Goal: Information Seeking & Learning: Learn about a topic

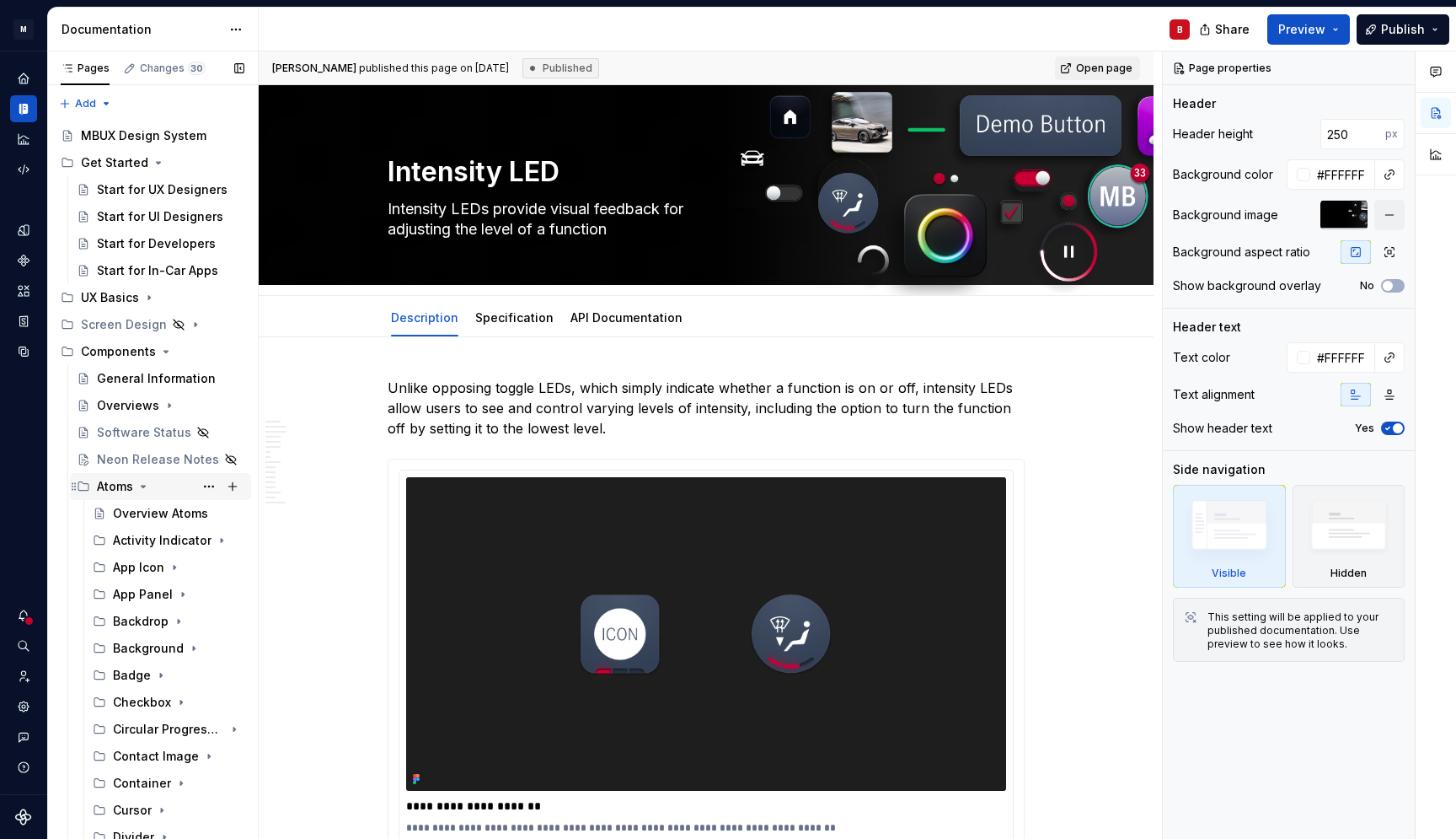
click at [144, 485] on icon "Page tree" at bounding box center [143, 486] width 4 height 2
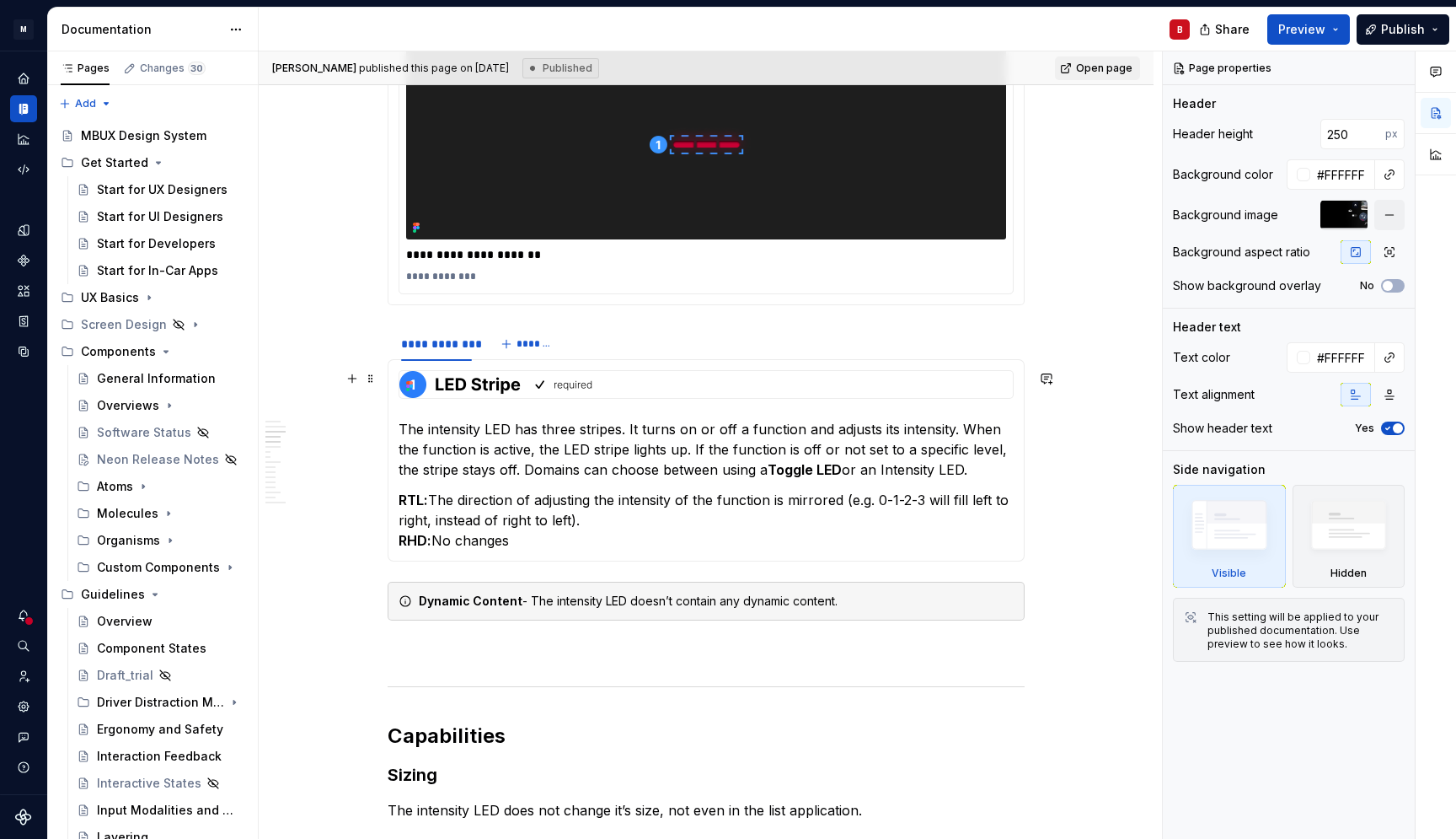
scroll to position [1555, 0]
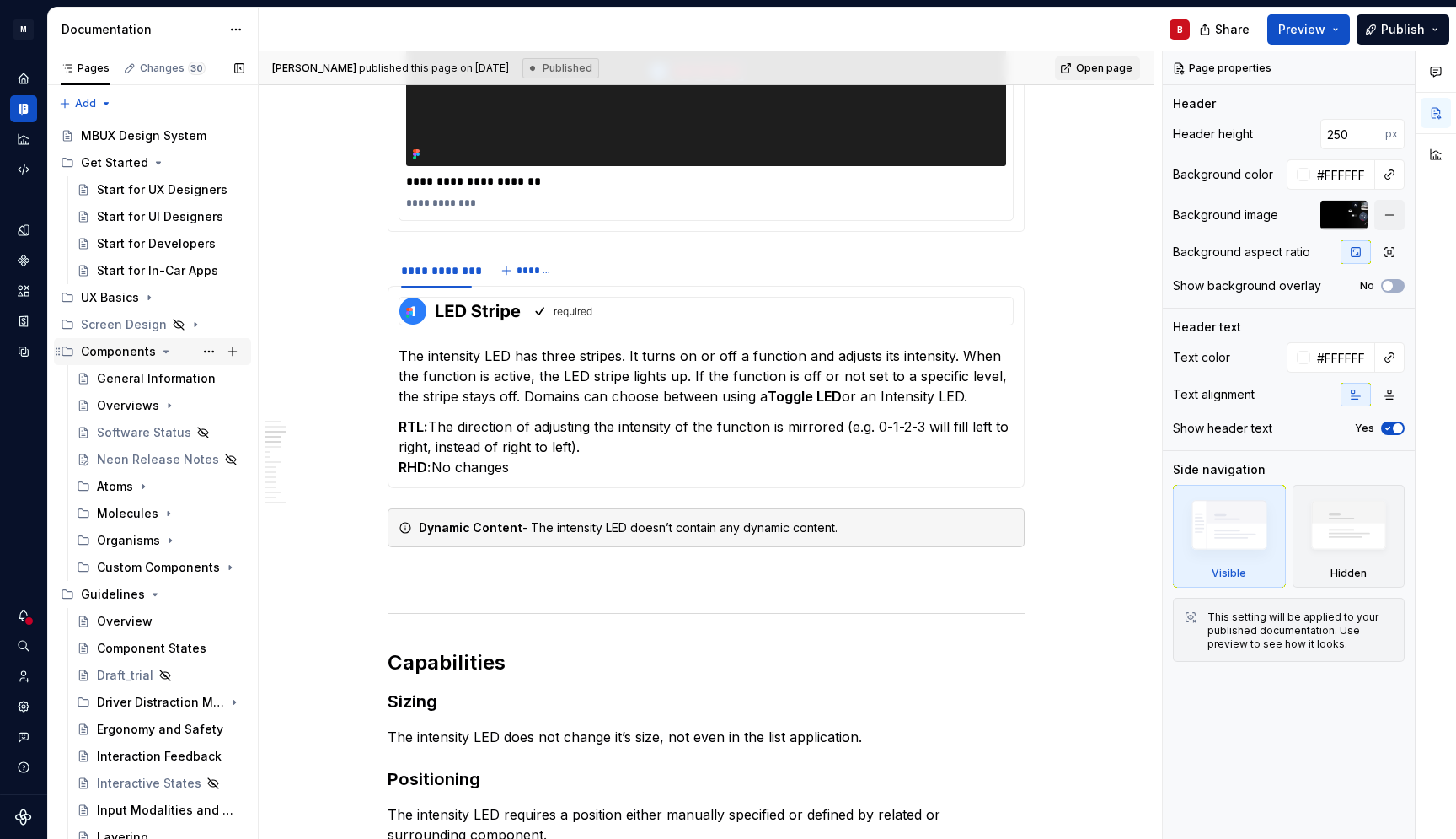
click at [165, 353] on icon "Page tree" at bounding box center [166, 352] width 14 height 14
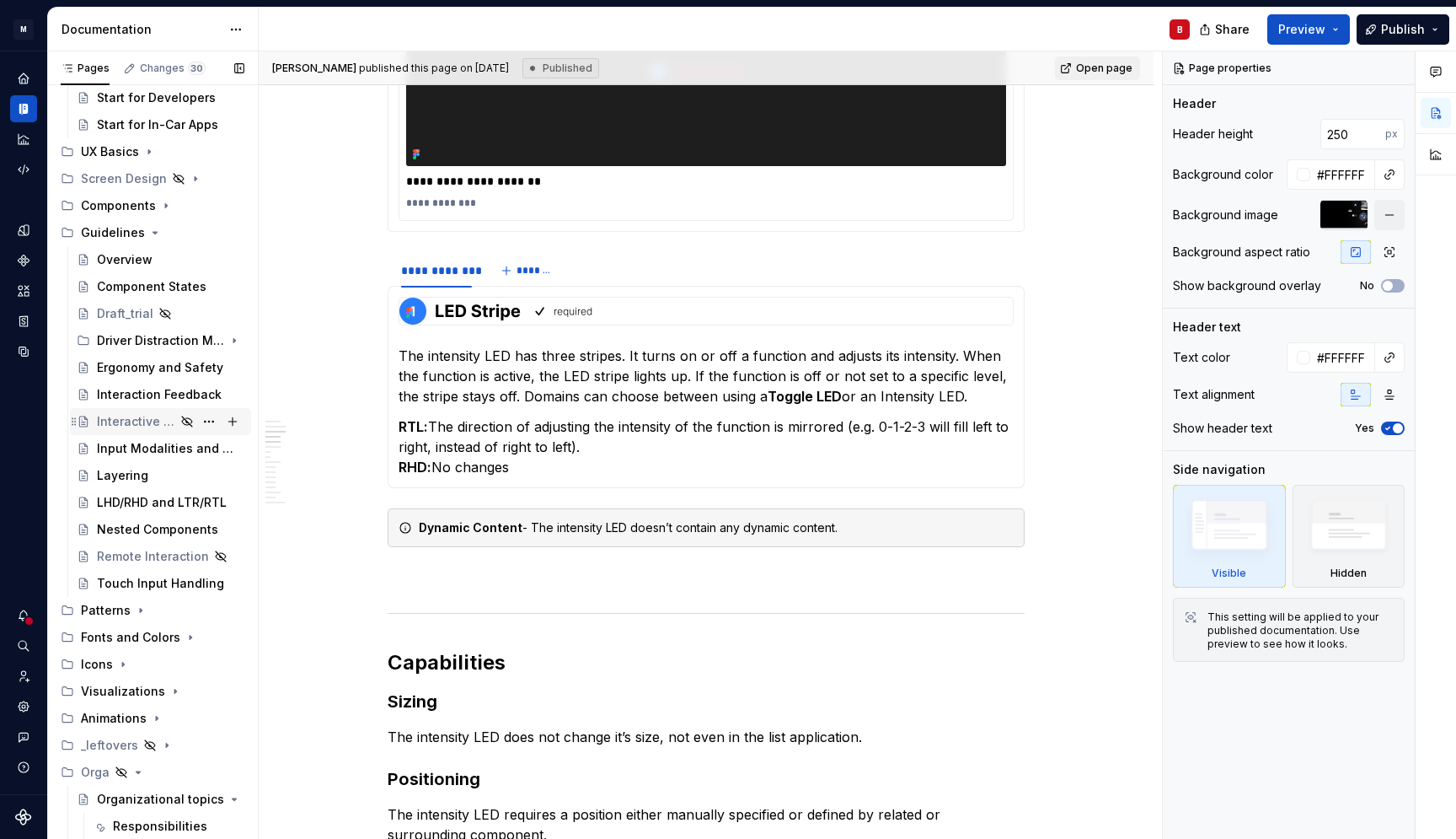
scroll to position [224, 0]
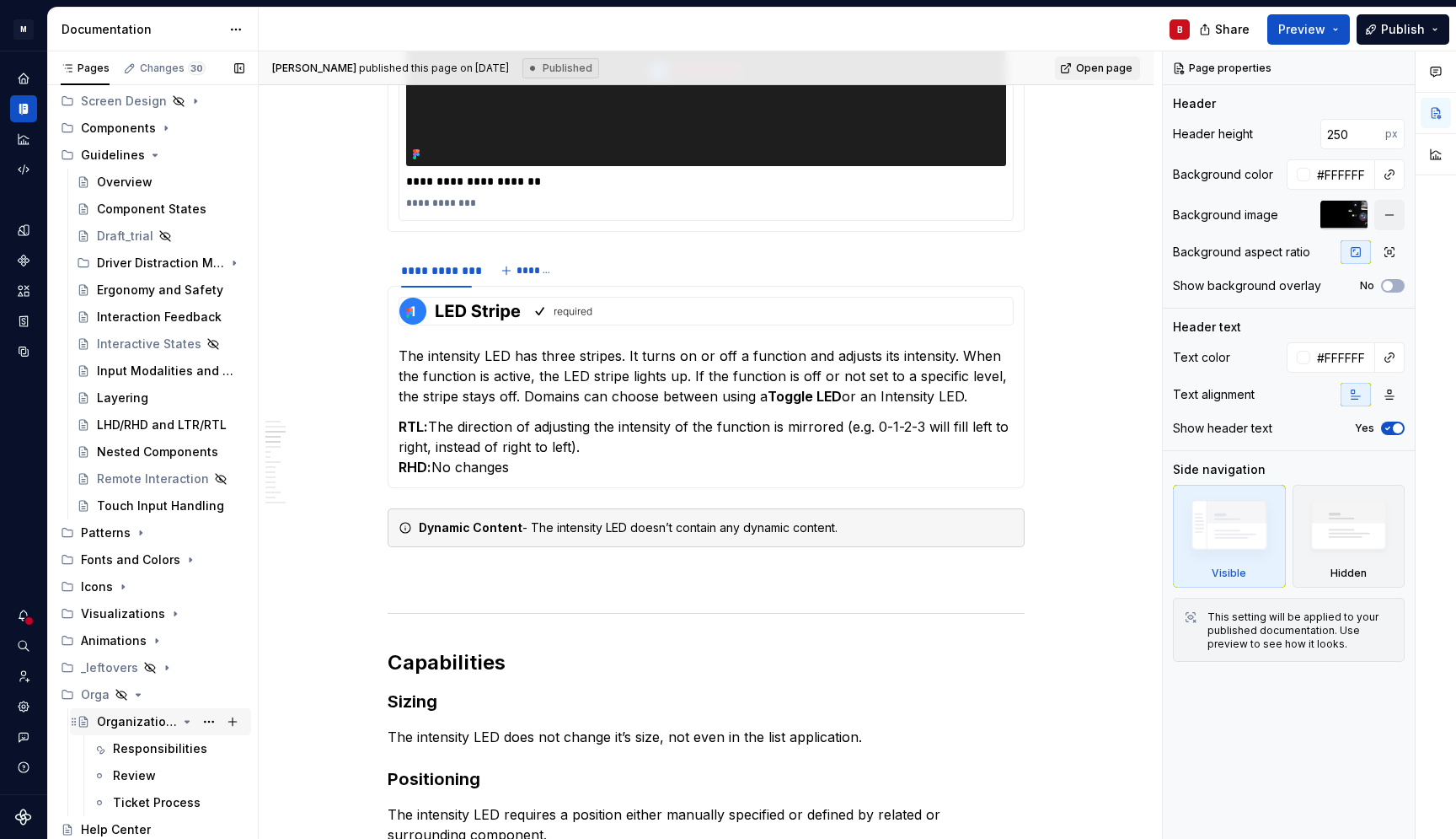
click at [136, 725] on div "Organizational topics" at bounding box center [137, 721] width 81 height 17
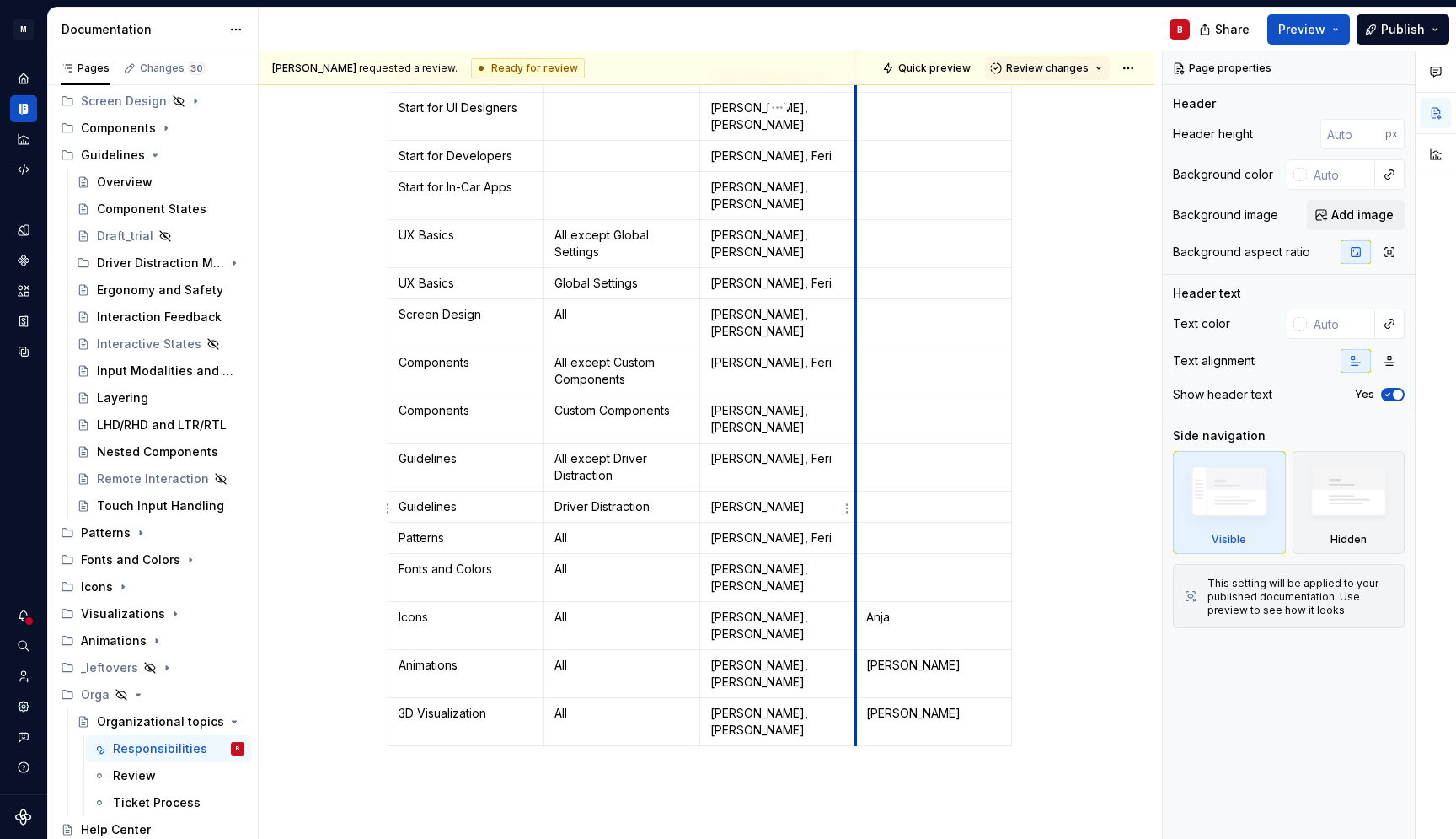
scroll to position [527, 0]
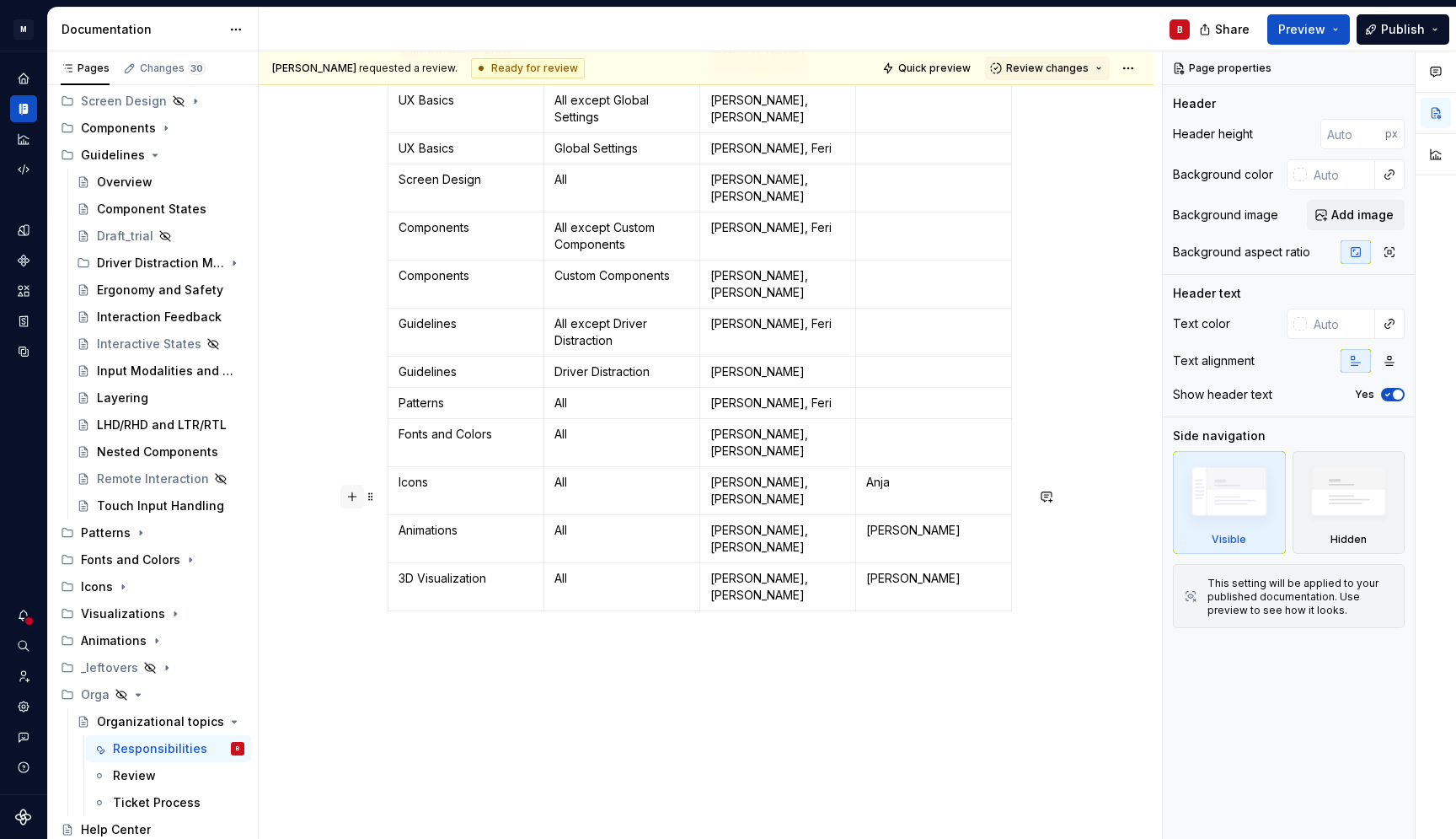
click at [352, 500] on button "button" at bounding box center [353, 497] width 24 height 24
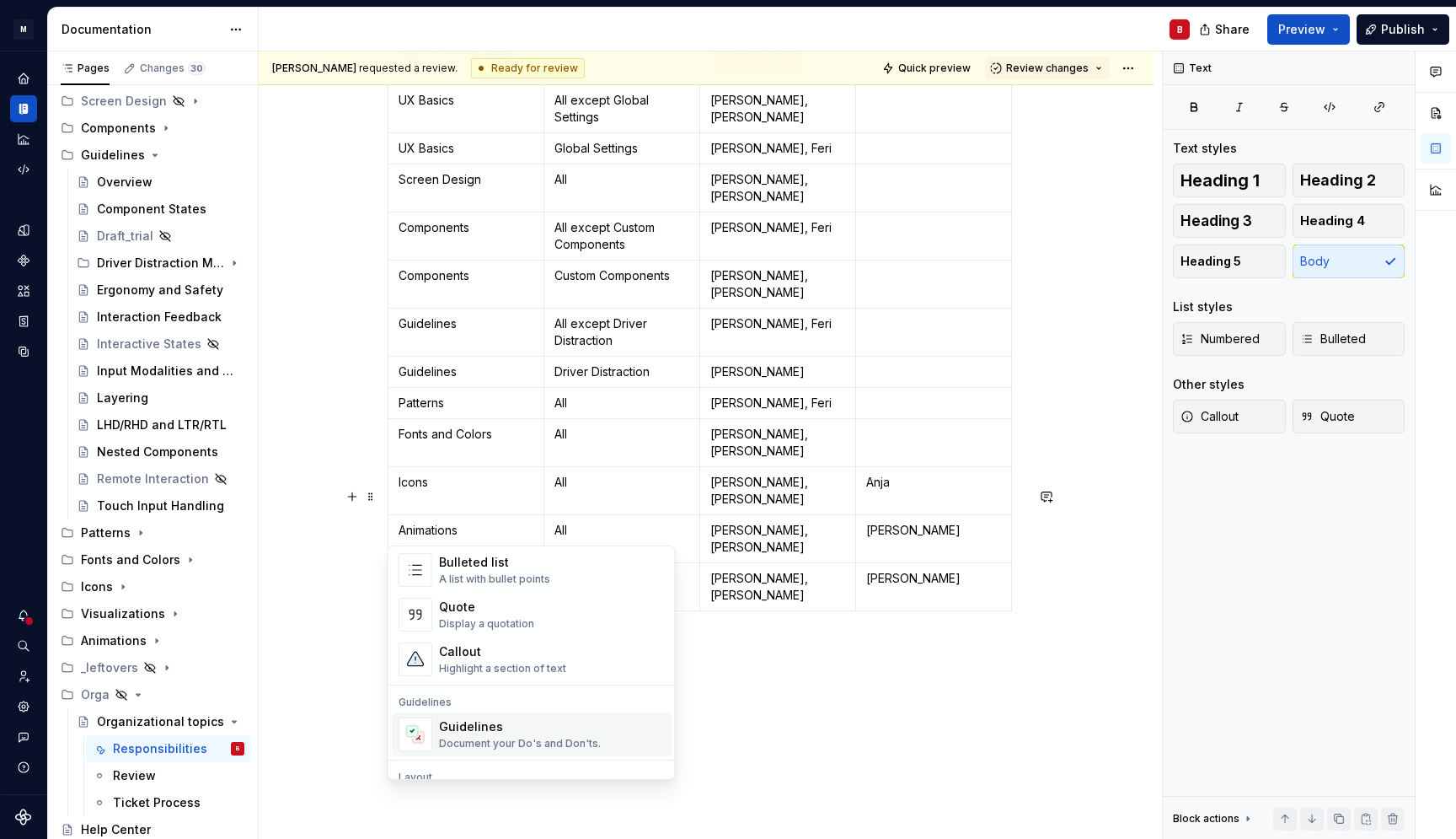
scroll to position [338, 0]
click at [501, 739] on div "Document your Do's and Don'ts." at bounding box center [520, 744] width 162 height 14
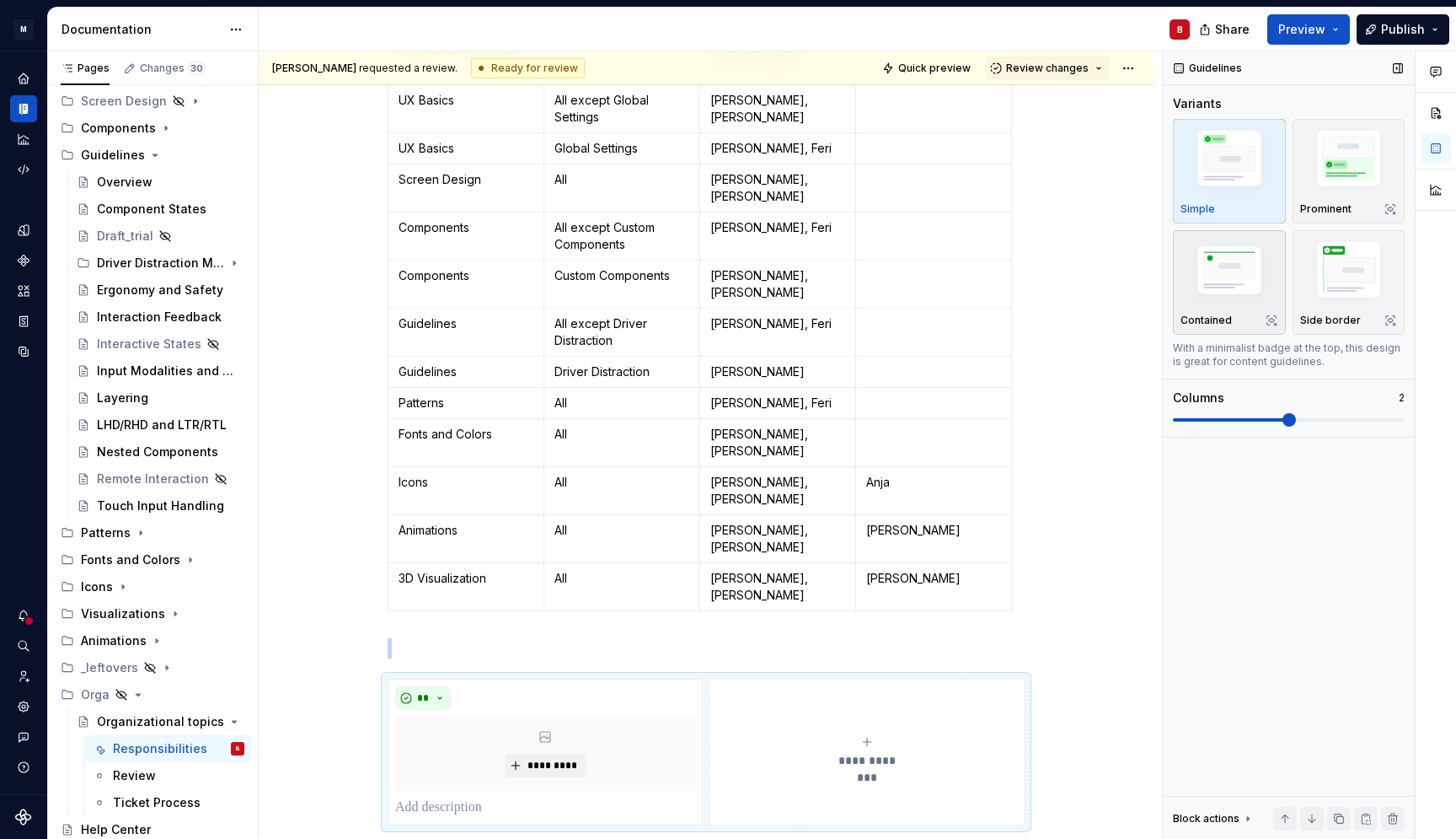
click at [1268, 286] on img "button" at bounding box center [1229, 272] width 97 height 66
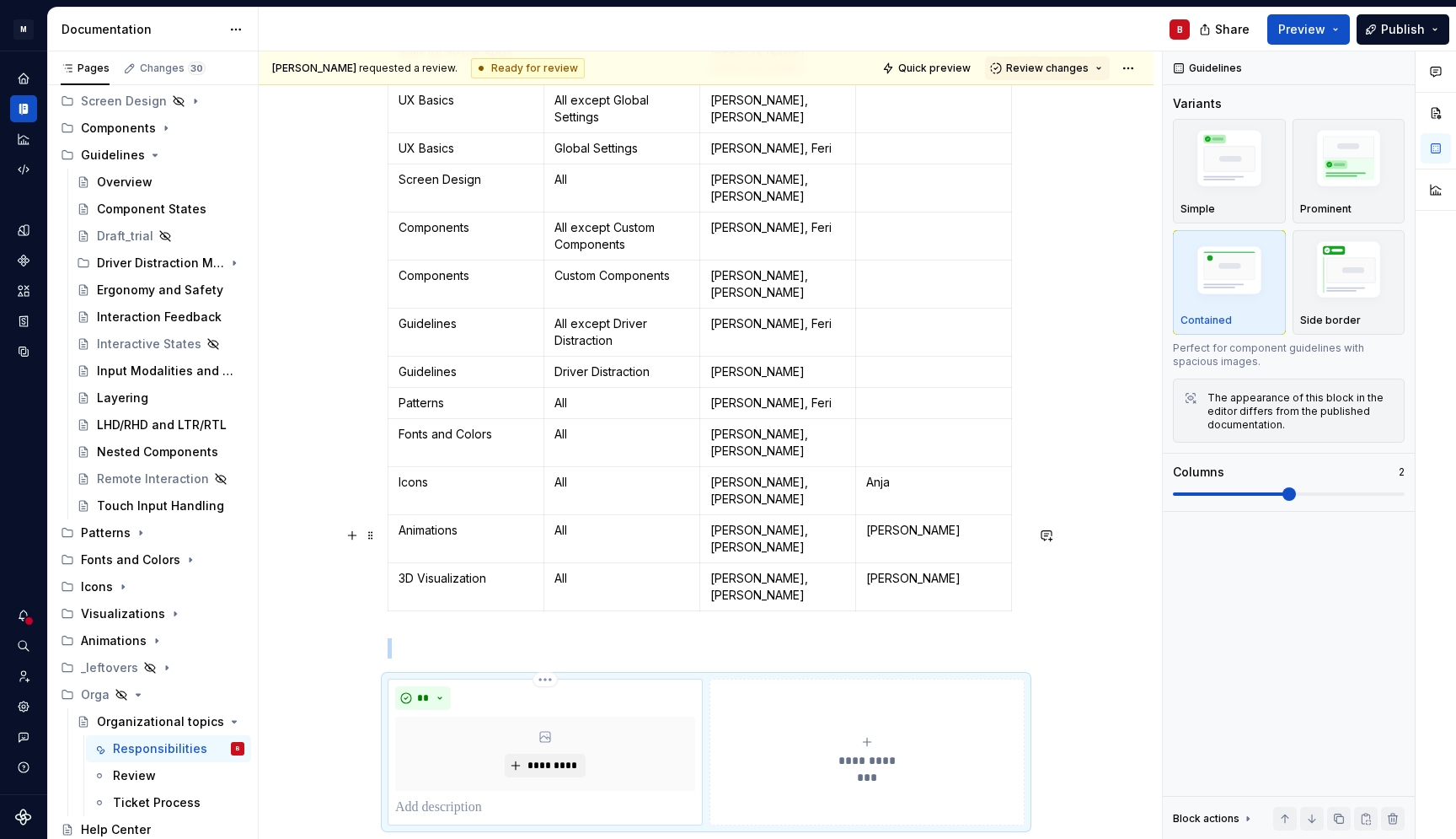
click at [613, 686] on div "** *********" at bounding box center [546, 752] width 300 height 131
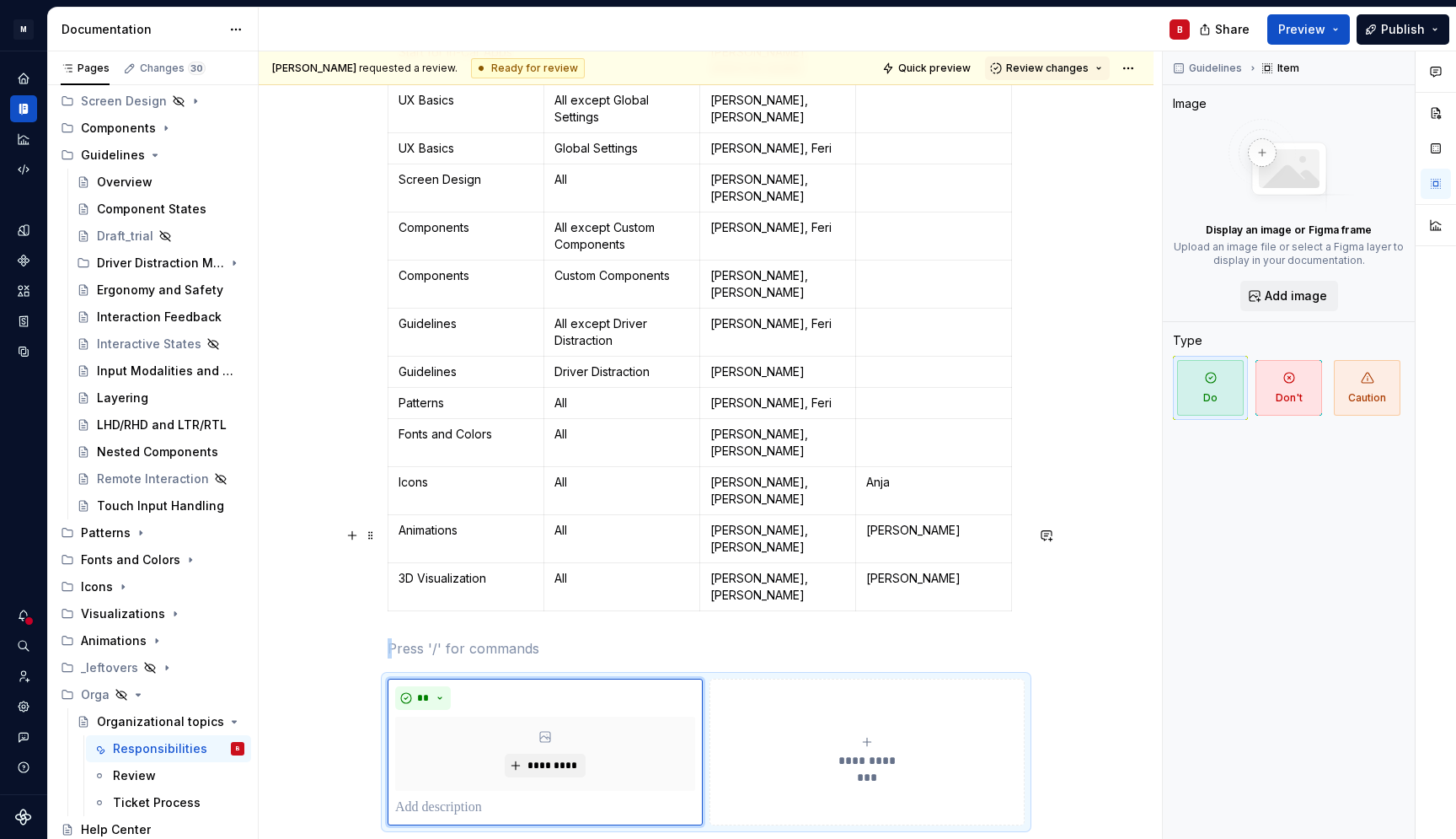
click at [842, 679] on button "**********" at bounding box center [867, 753] width 315 height 147
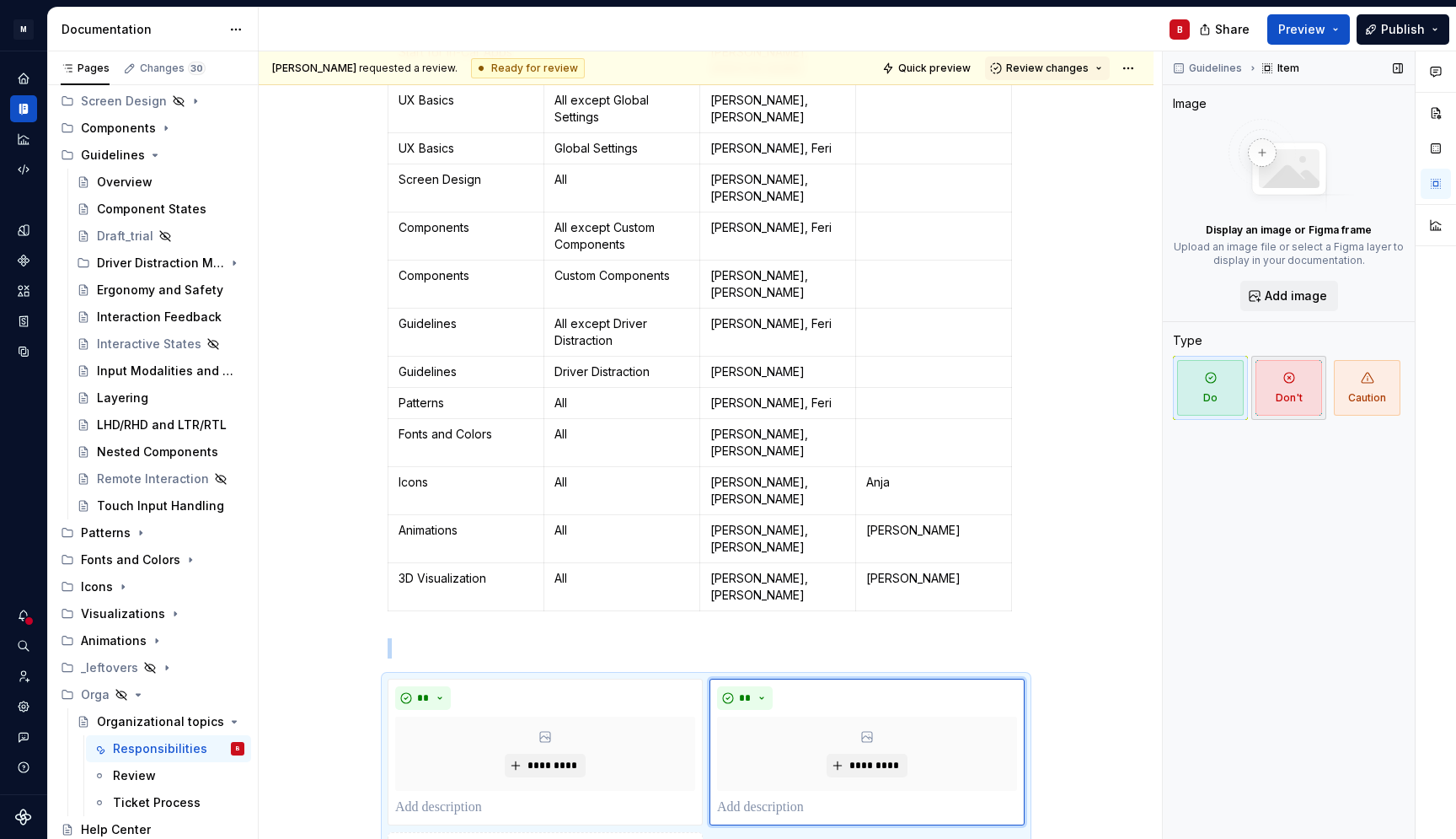
click at [1300, 382] on span "Don't" at bounding box center [1288, 388] width 67 height 56
click at [622, 638] on p at bounding box center [706, 648] width 637 height 20
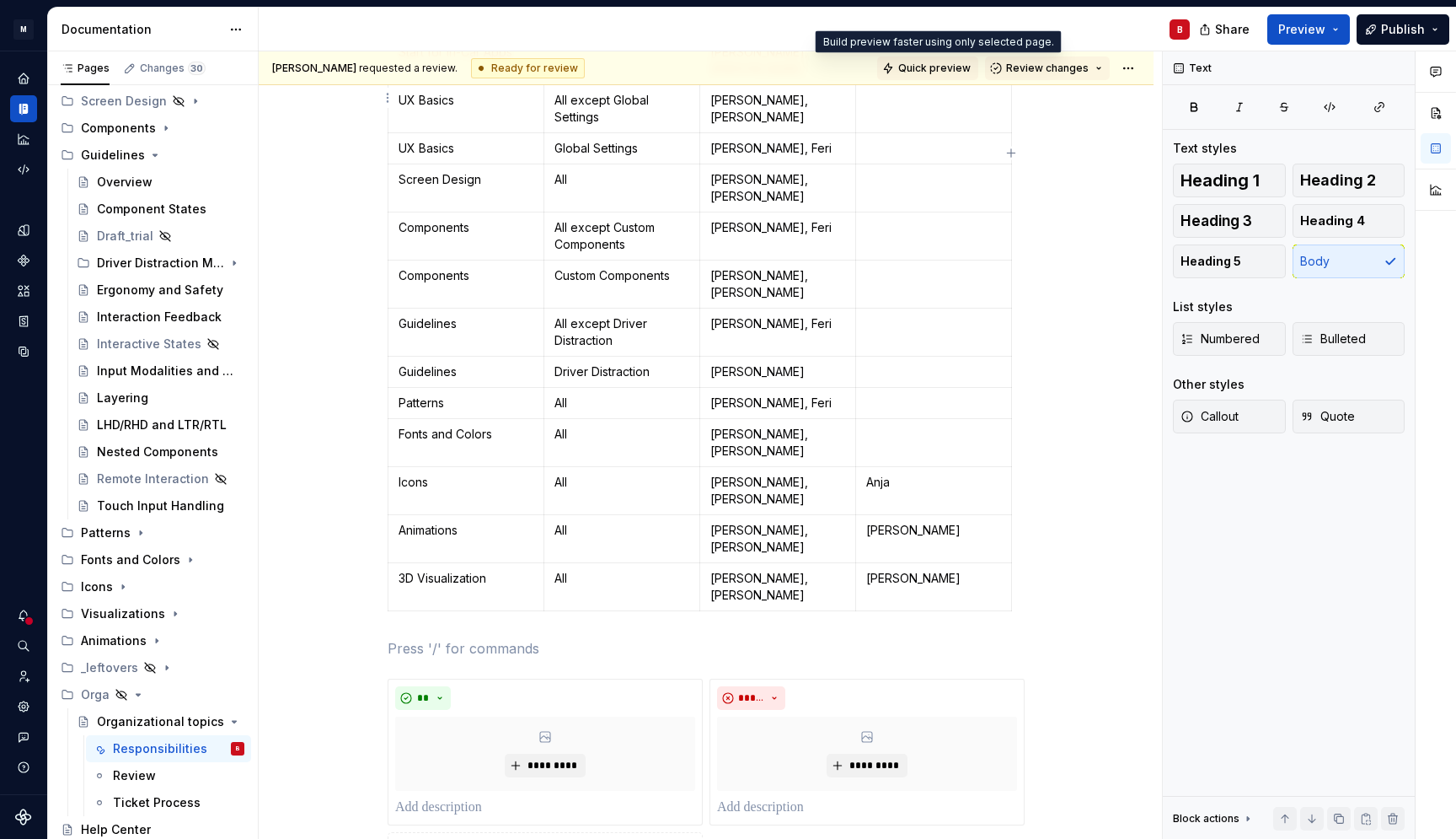
click at [929, 69] on span "Quick preview" at bounding box center [934, 69] width 73 height 14
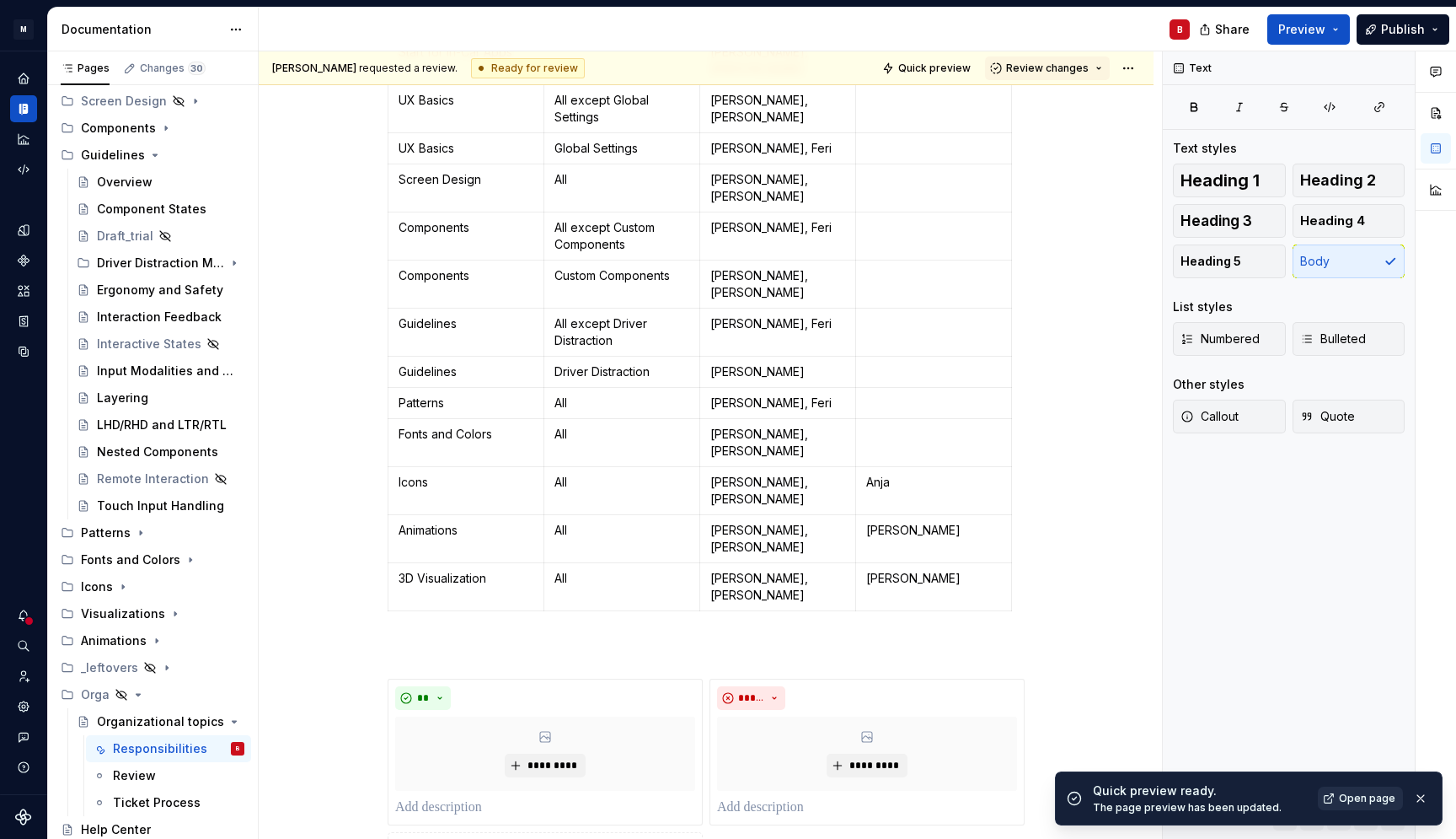
click at [1358, 788] on span "Open page" at bounding box center [1367, 798] width 57 height 14
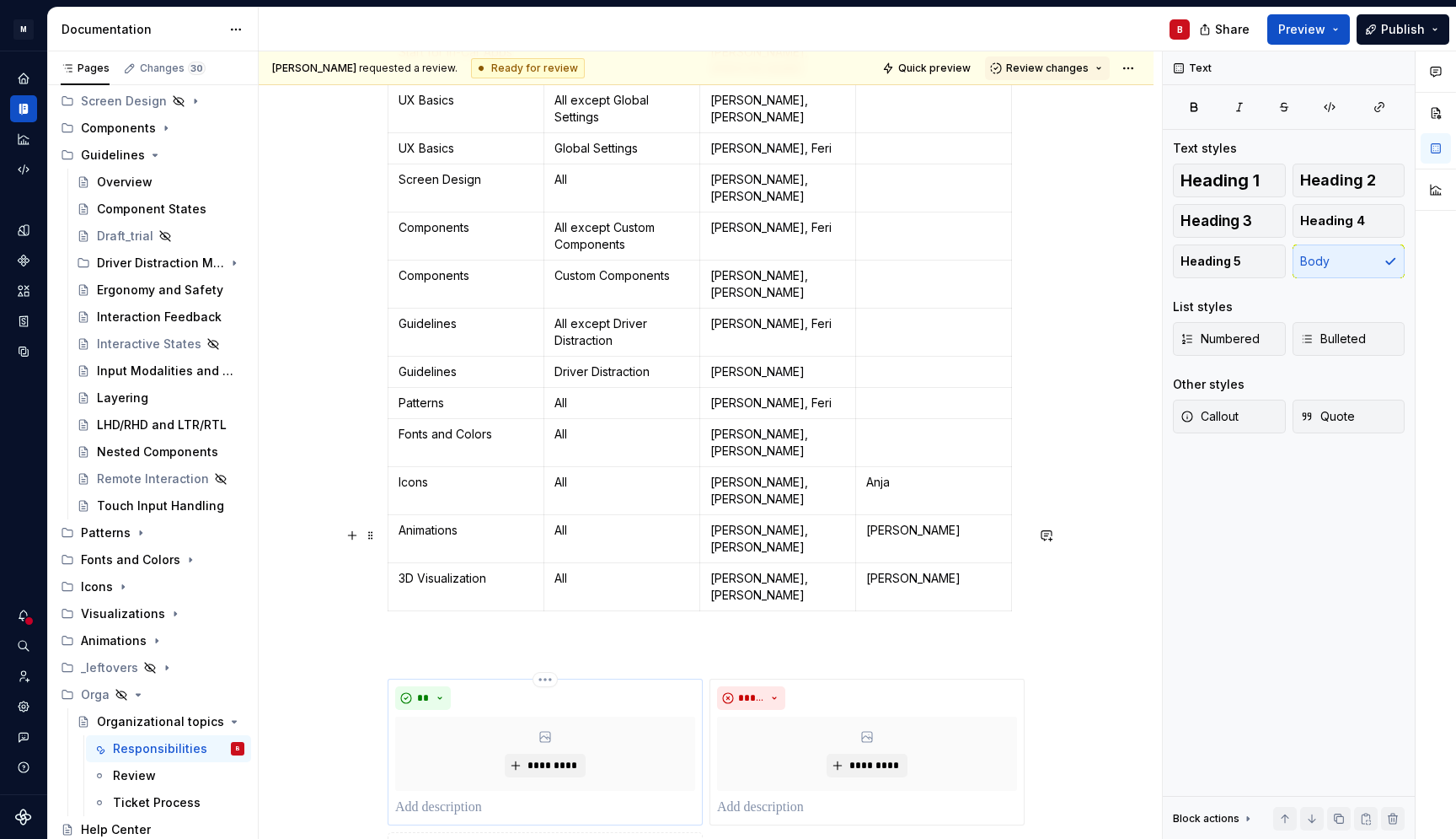
click at [472, 686] on div "**" at bounding box center [546, 698] width 300 height 24
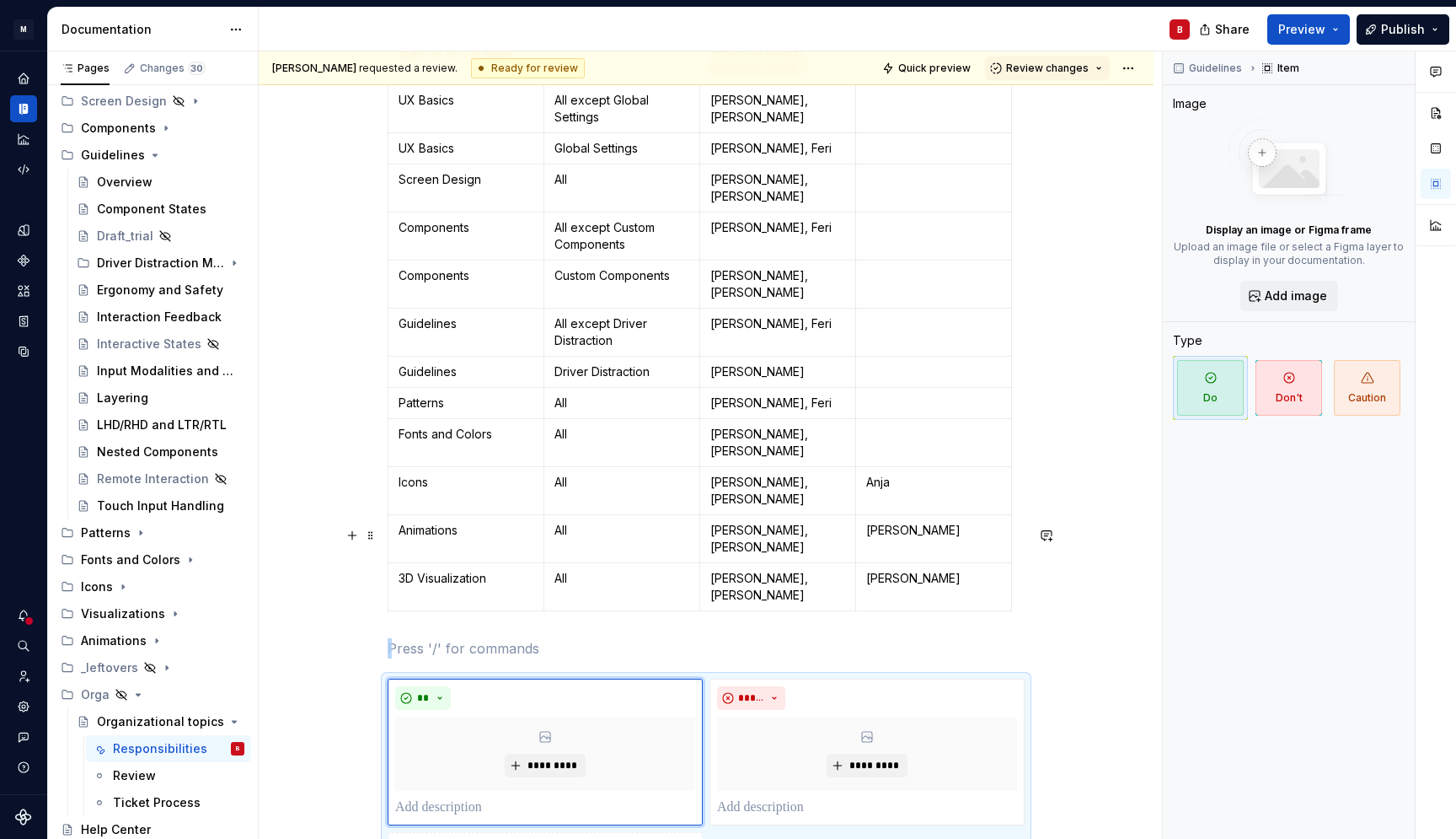
click at [793, 730] on div "**********" at bounding box center [706, 779] width 637 height 202
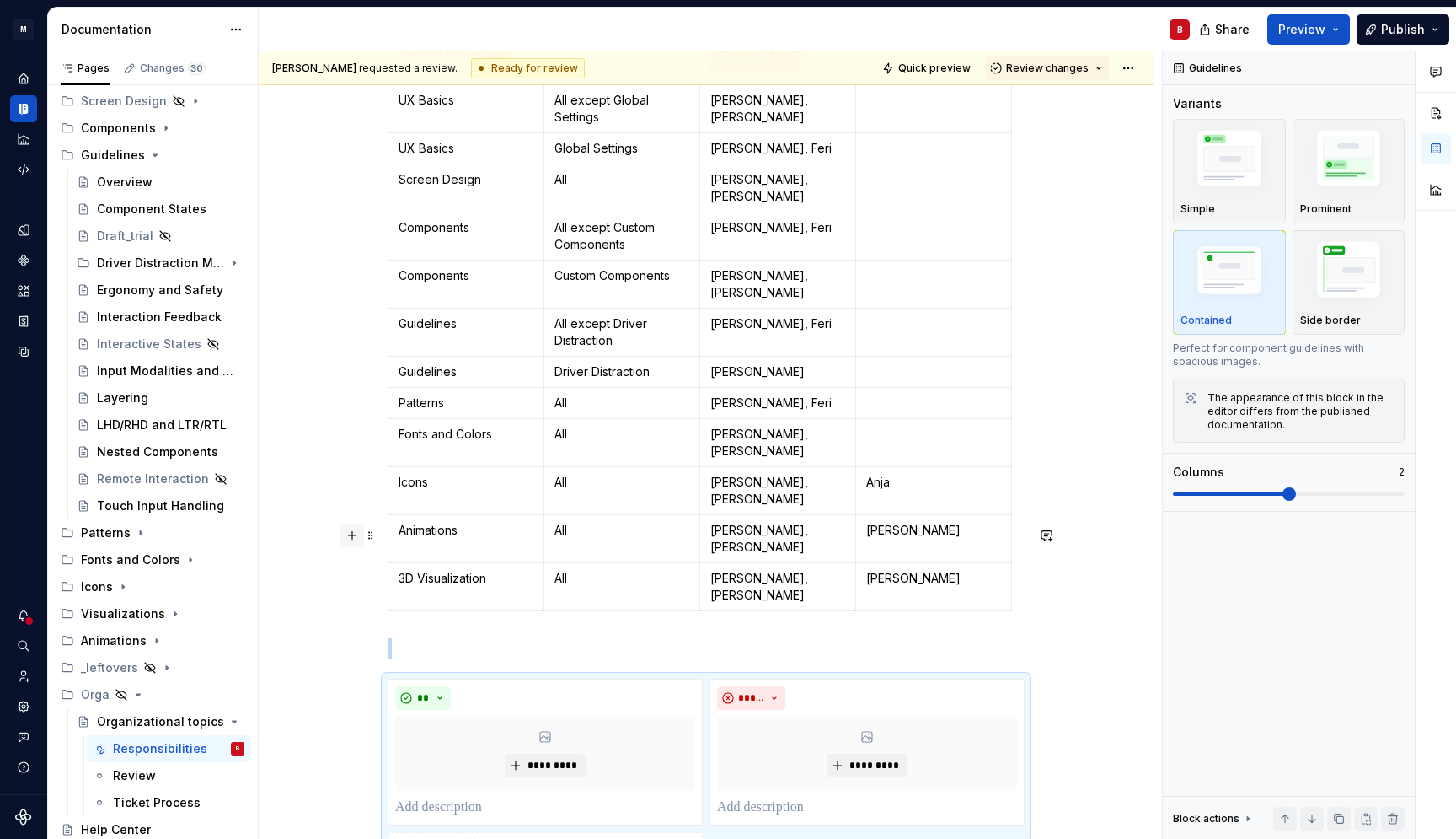
click at [357, 533] on button "button" at bounding box center [353, 536] width 24 height 24
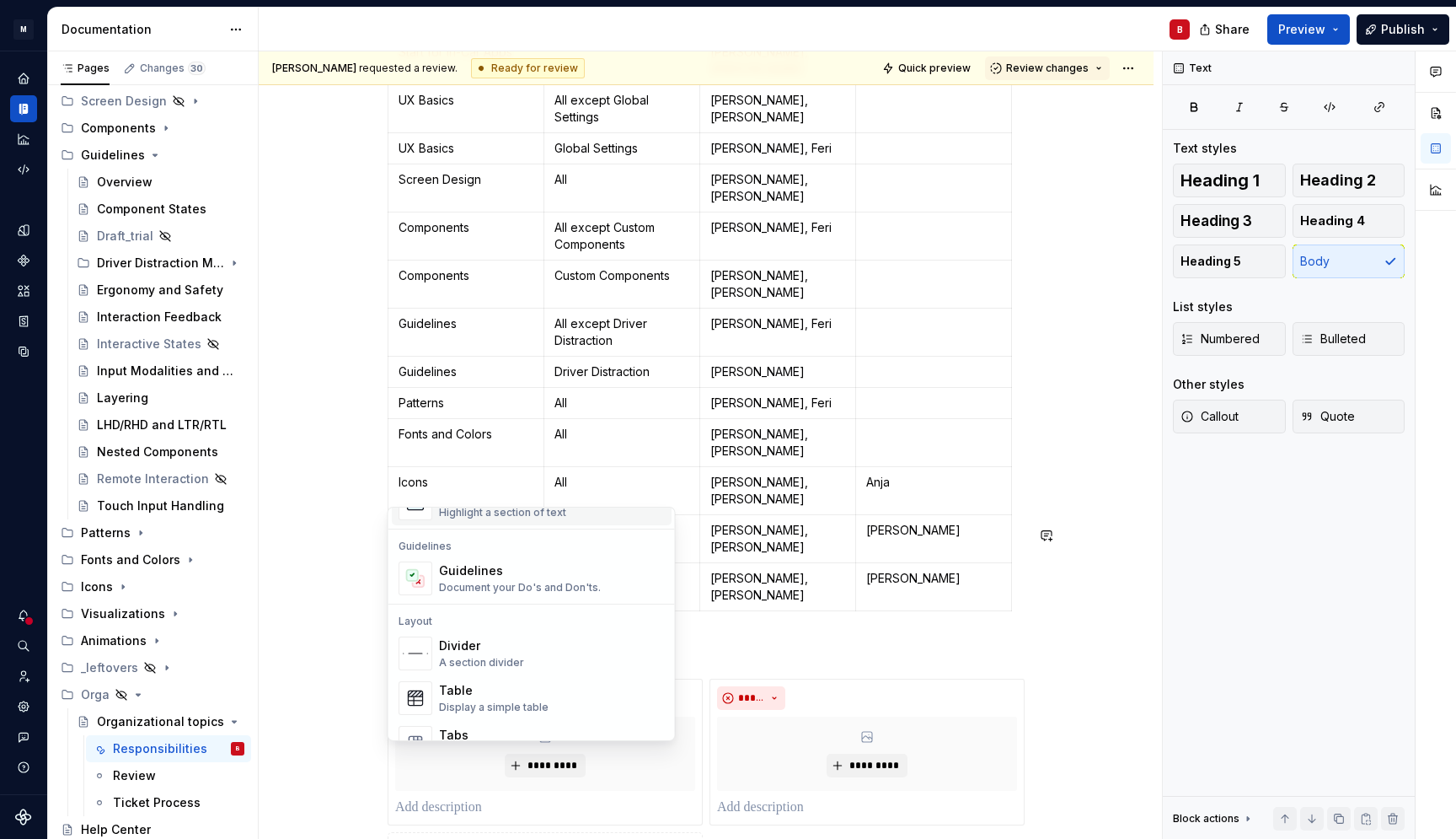
scroll to position [455, 0]
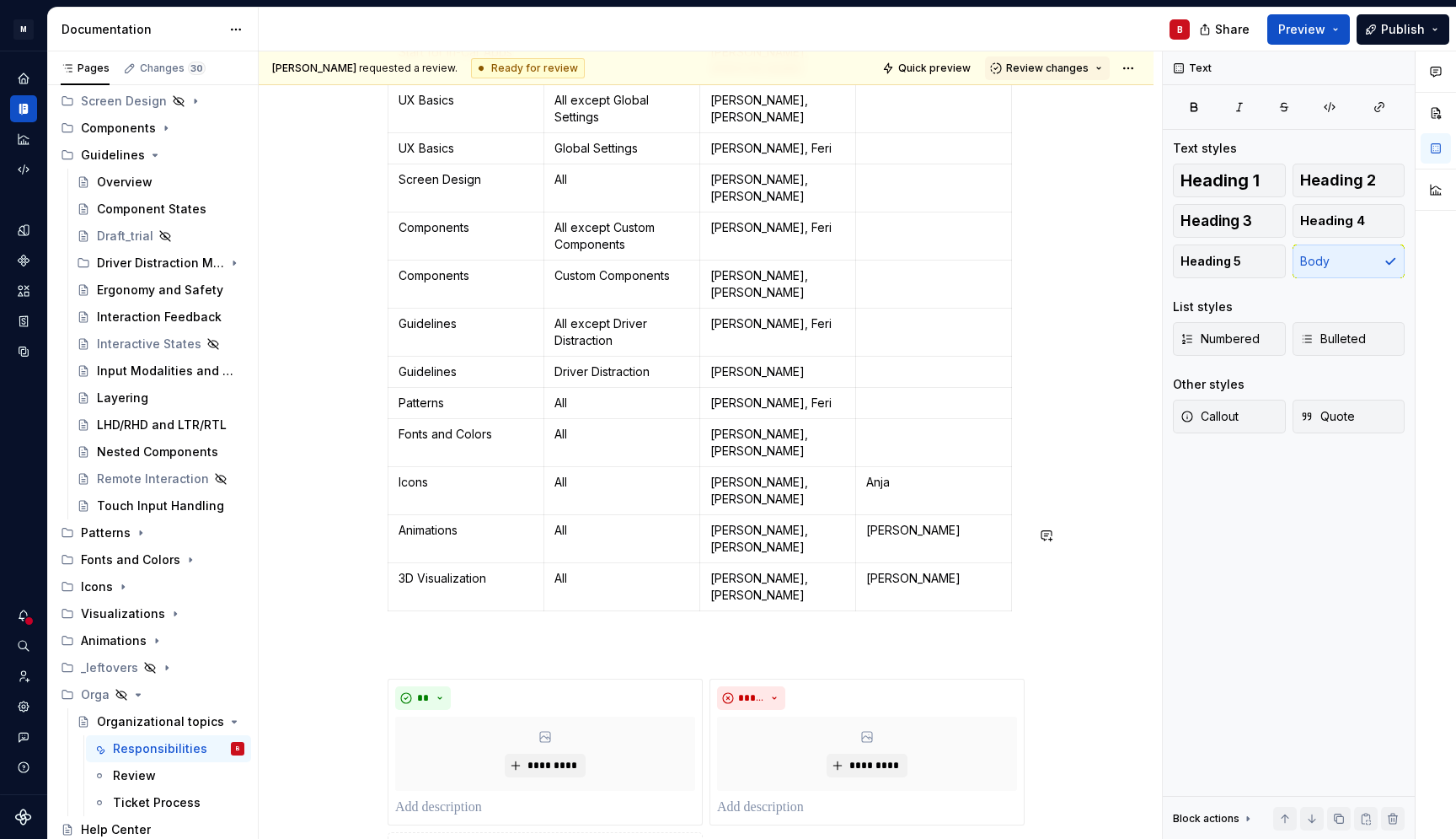
click at [288, 476] on div "**********" at bounding box center [706, 509] width 894 height 1488
click at [370, 537] on span at bounding box center [371, 536] width 14 height 24
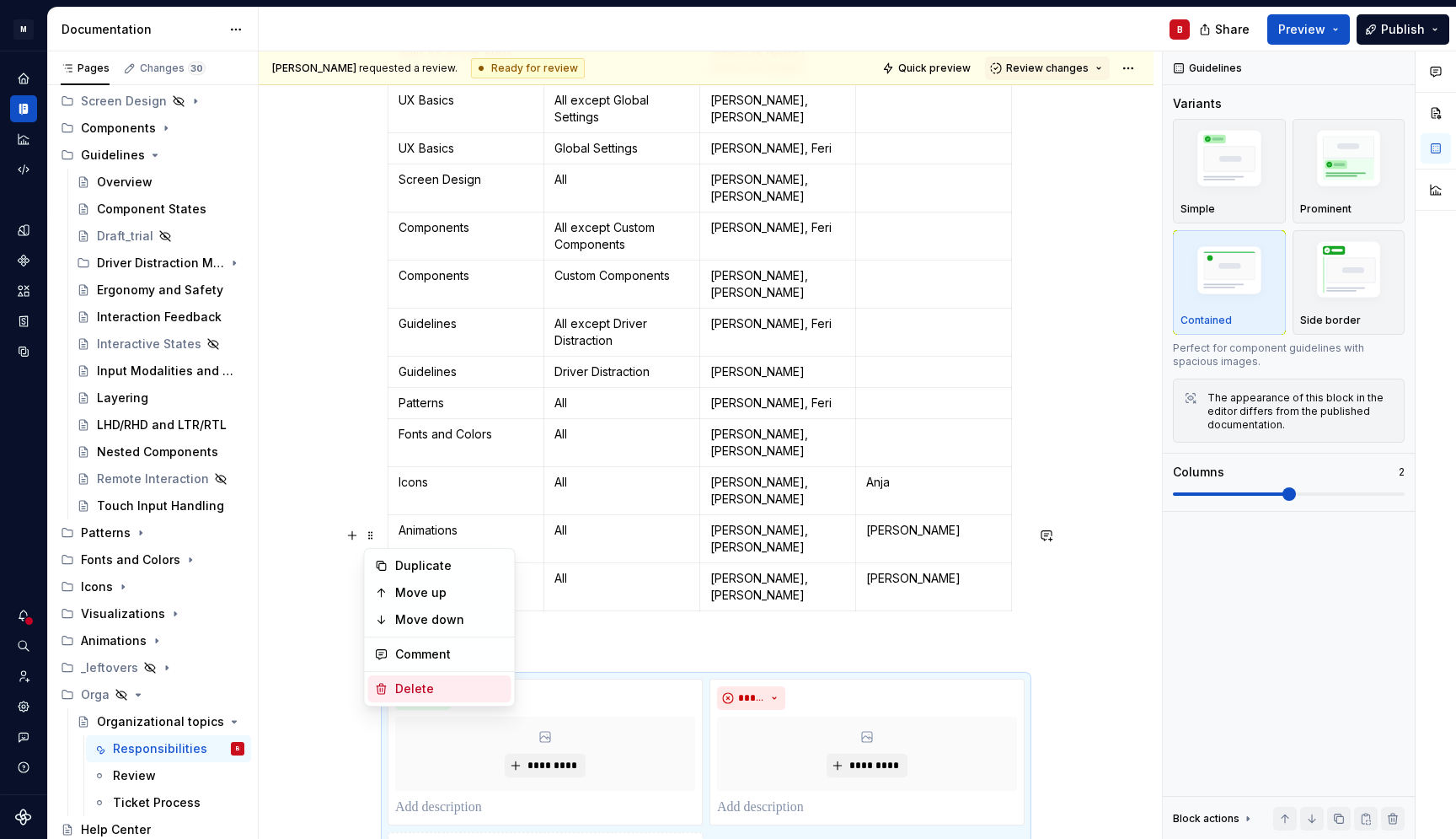
click at [450, 688] on div "Delete" at bounding box center [450, 688] width 109 height 17
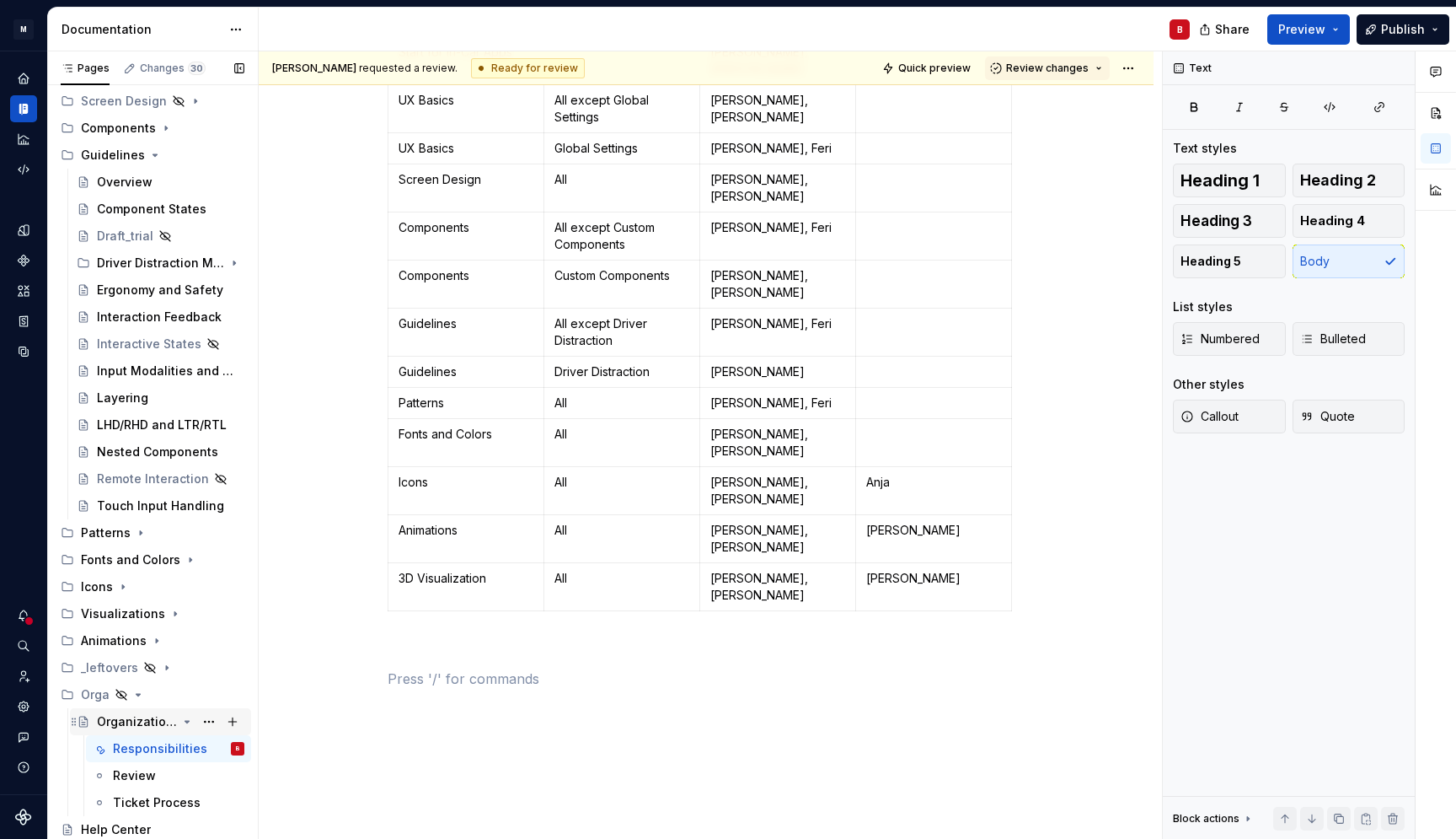
click at [180, 720] on icon "Page tree" at bounding box center [187, 722] width 14 height 14
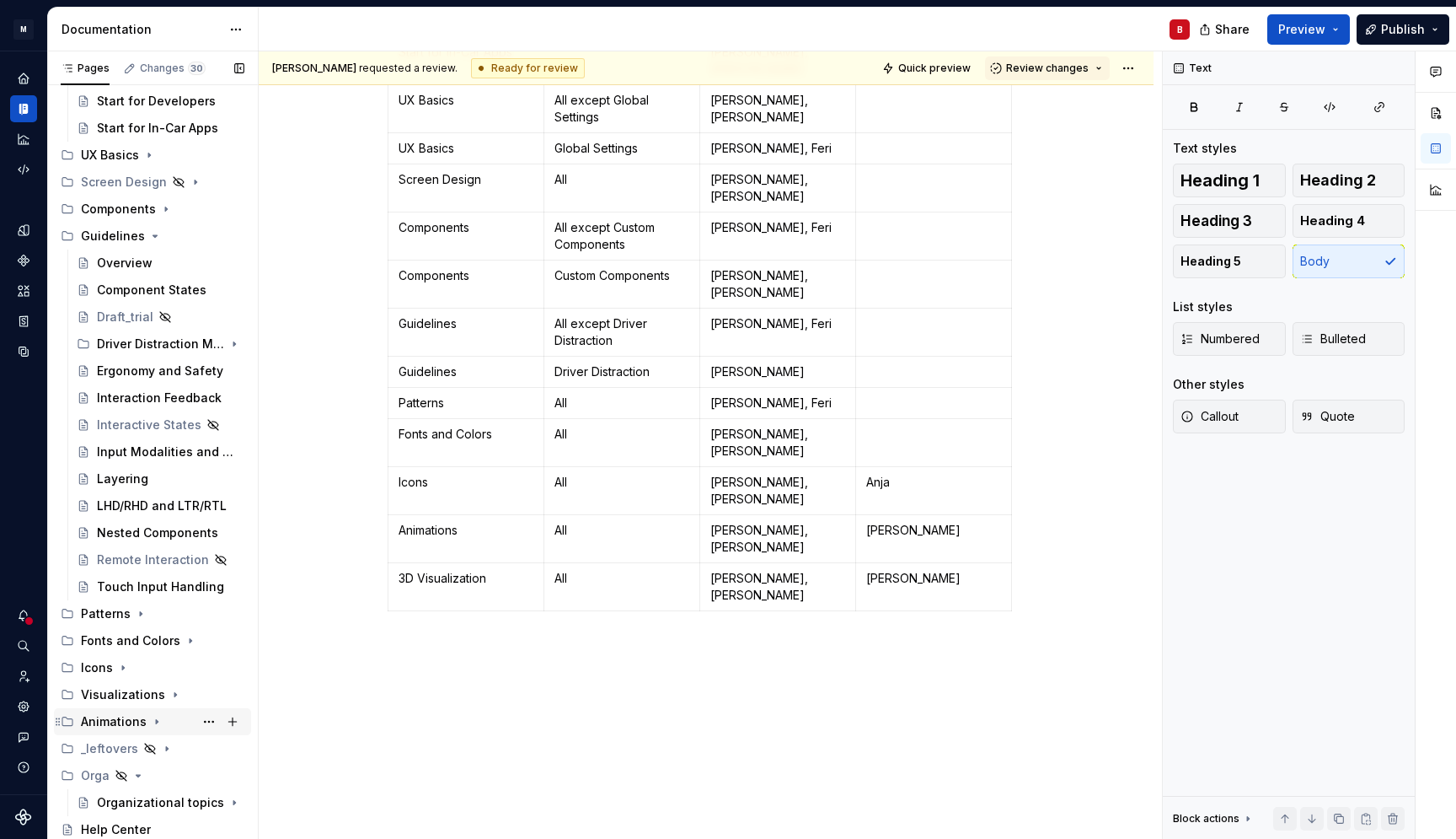
scroll to position [142, 0]
click at [181, 640] on icon "Page tree" at bounding box center [187, 641] width 14 height 14
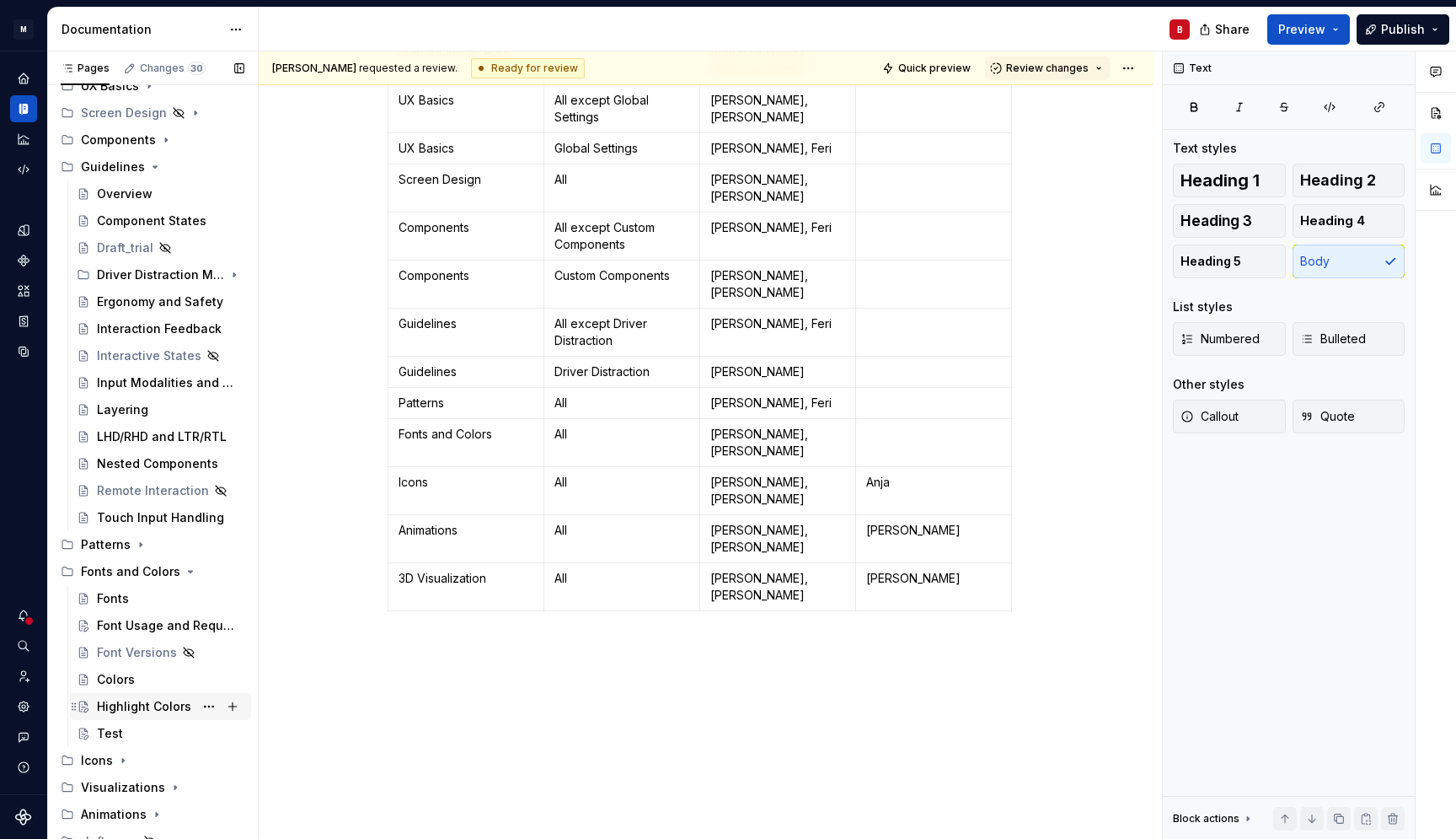
scroll to position [219, 0]
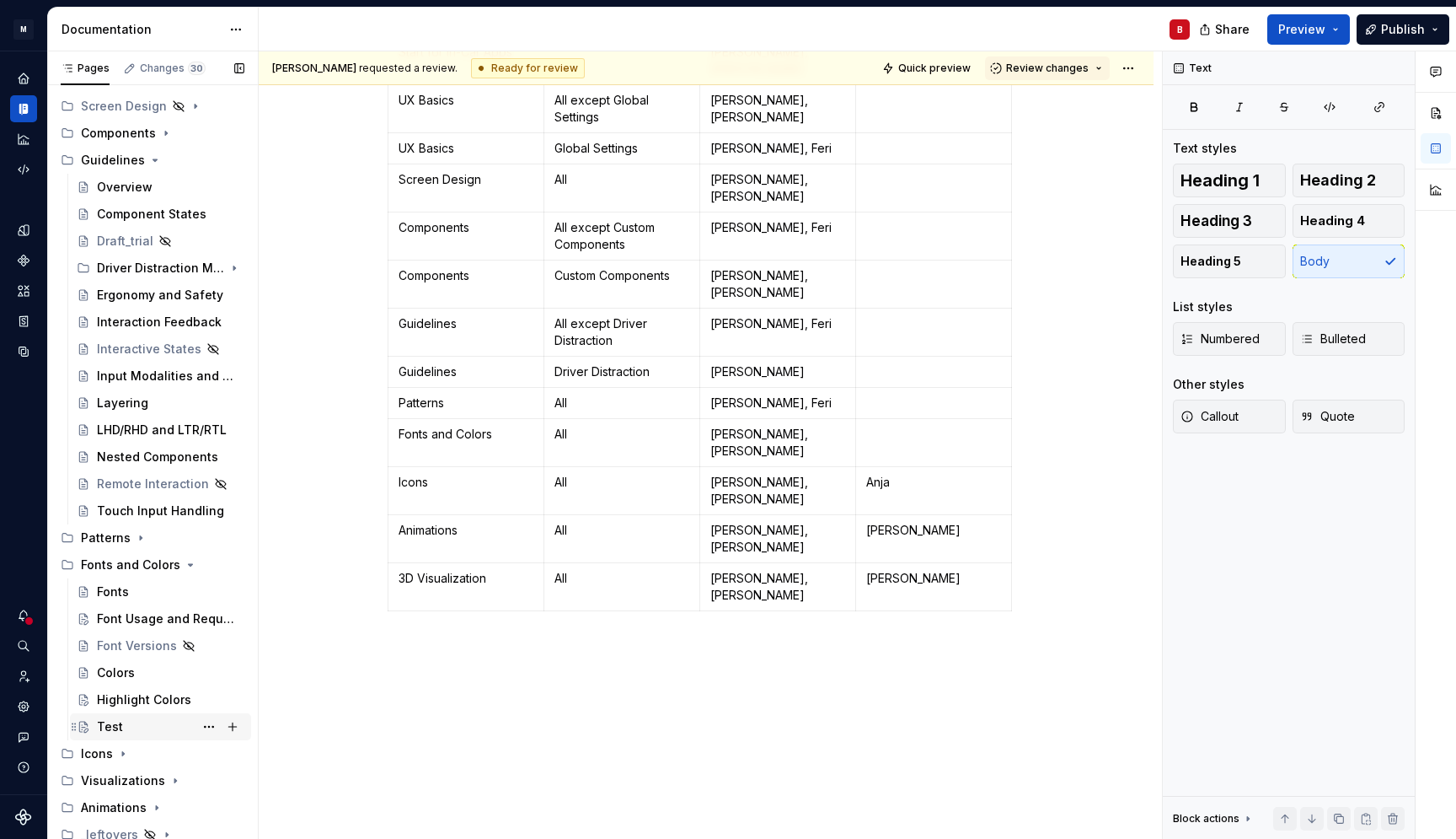
click at [129, 732] on div "Test" at bounding box center [171, 727] width 147 height 24
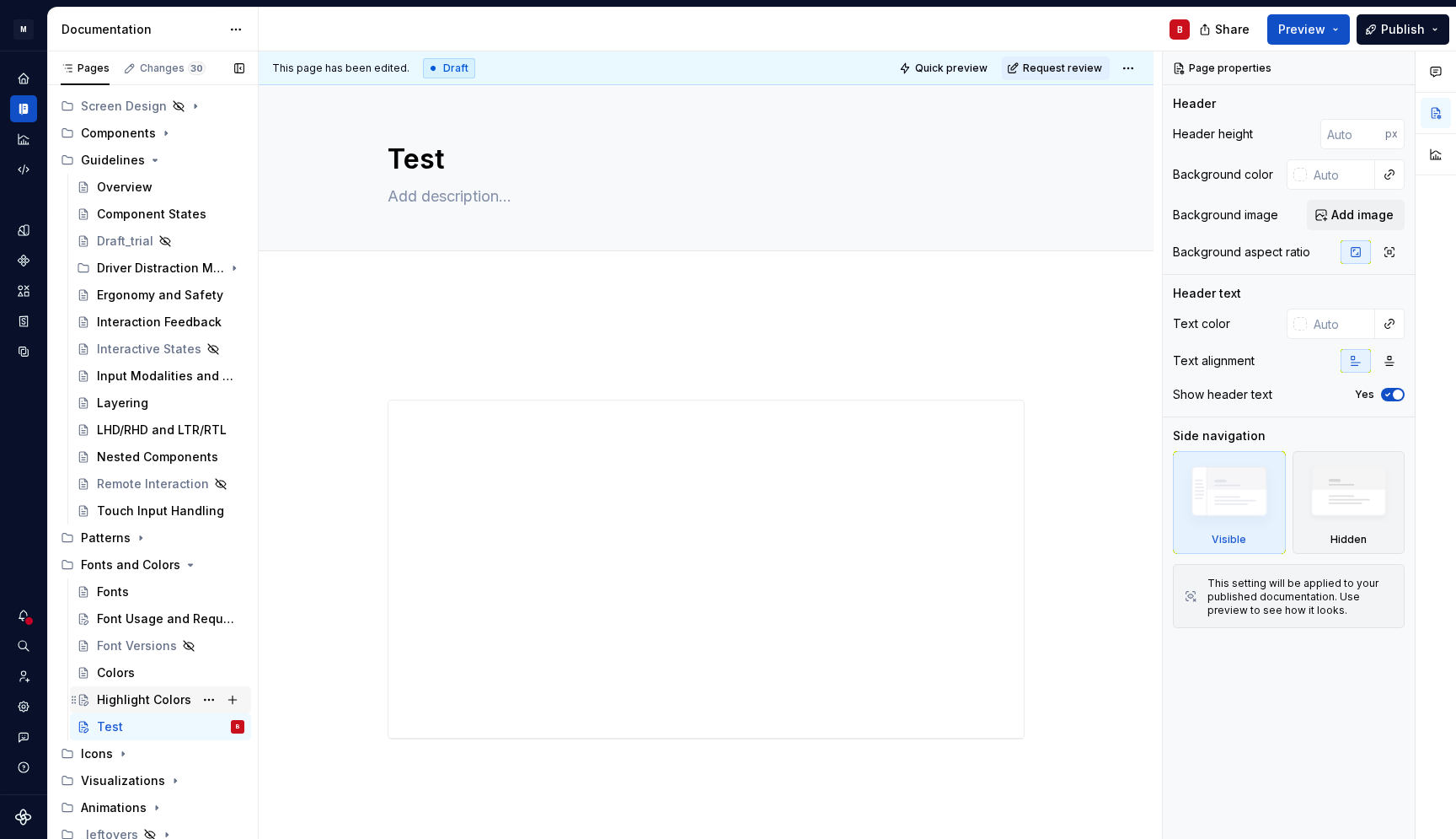
click at [142, 701] on div "Highlight Colors" at bounding box center [144, 699] width 94 height 17
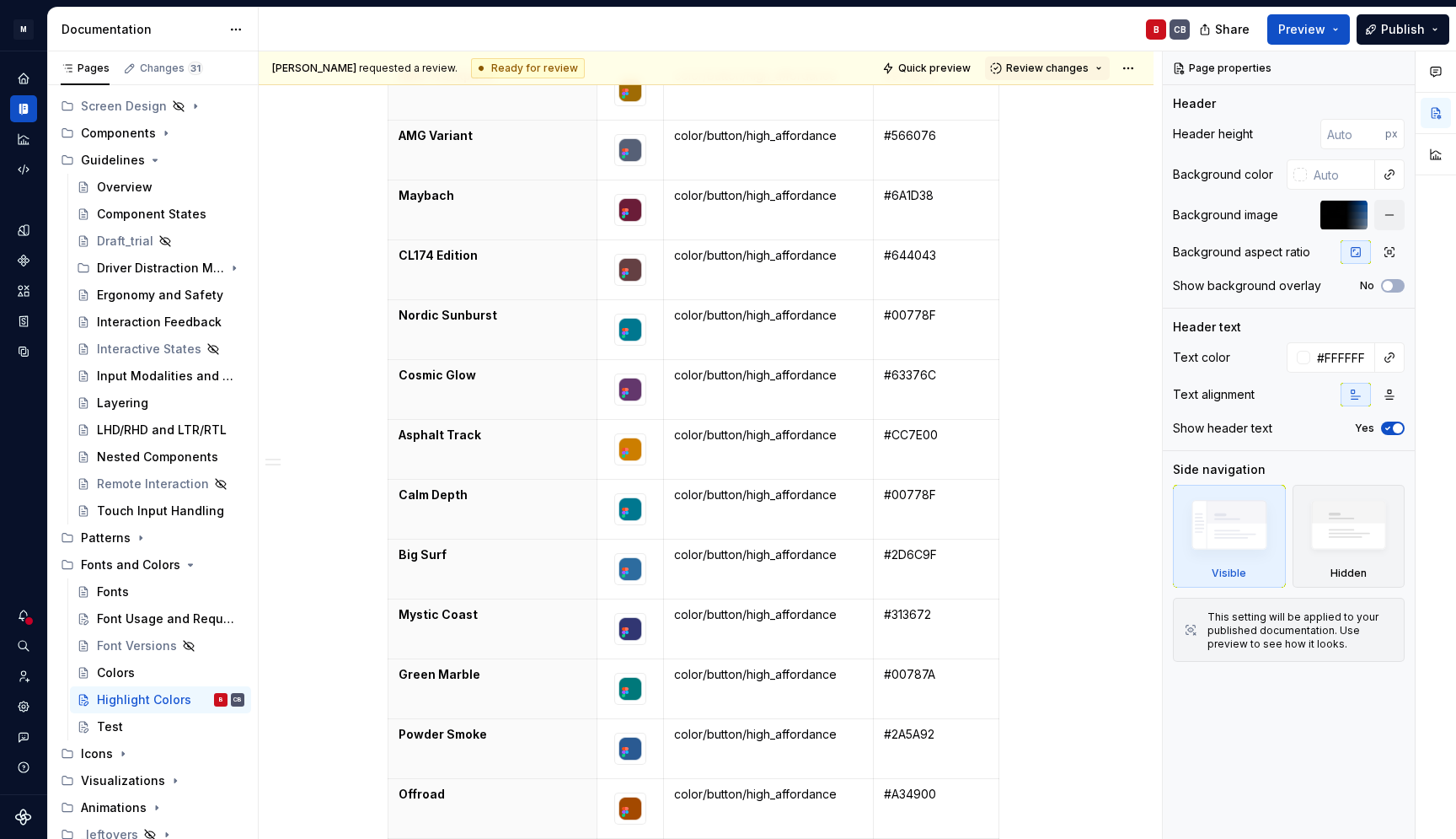
scroll to position [2174, 0]
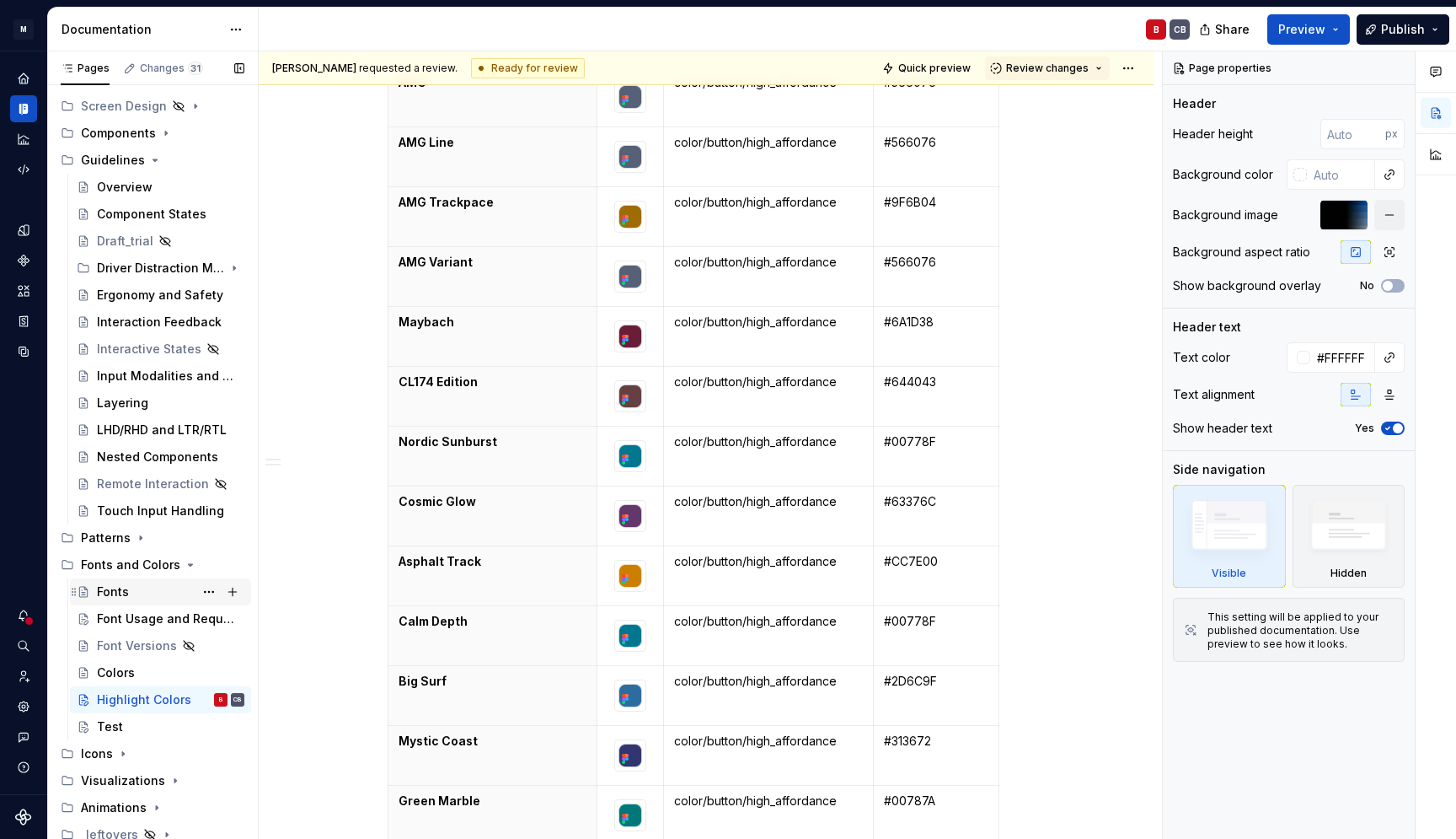
click at [117, 590] on div "Fonts" at bounding box center [113, 591] width 32 height 17
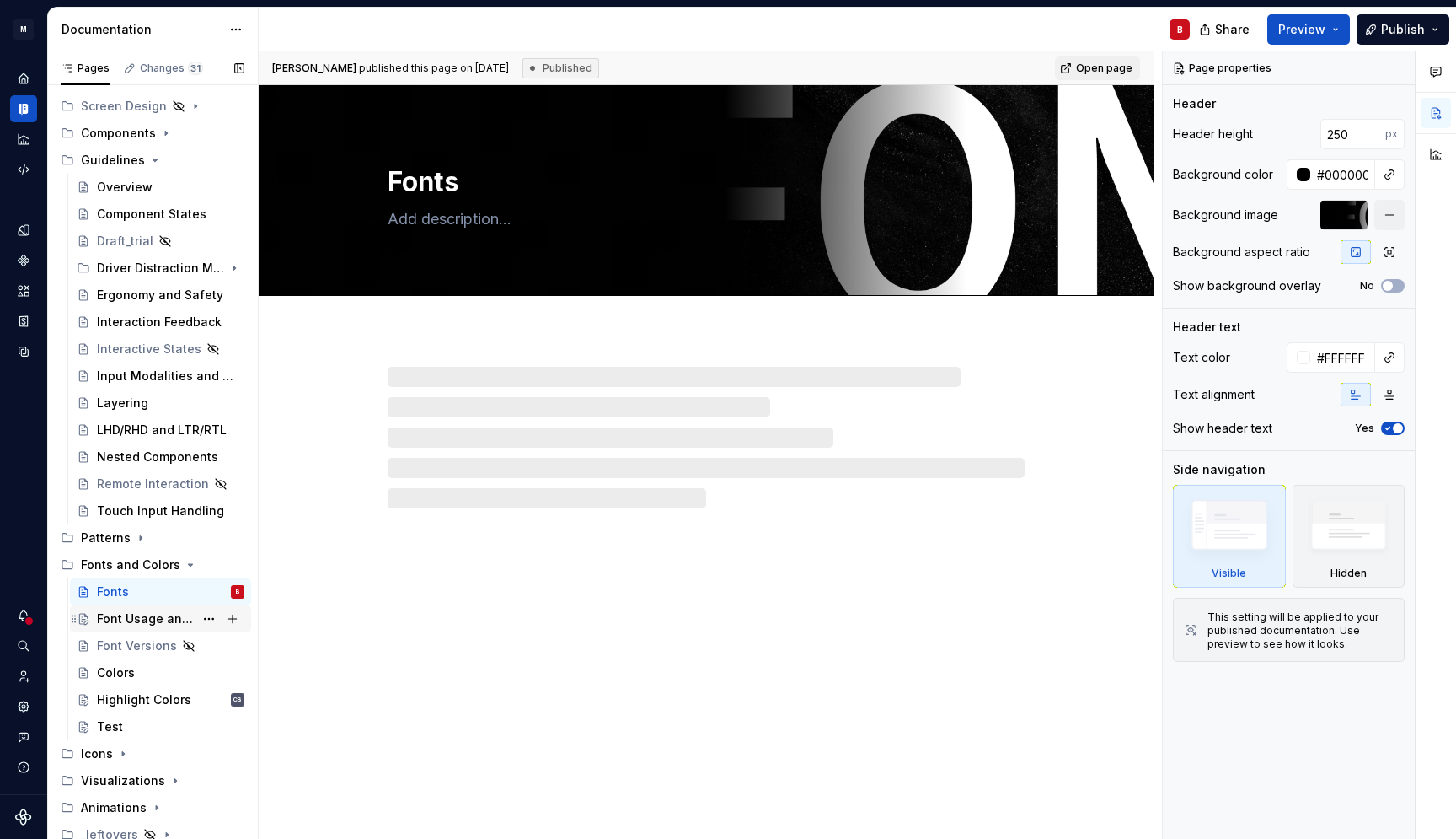
click at [140, 620] on div "Font Usage and Requirements" at bounding box center [146, 618] width 97 height 17
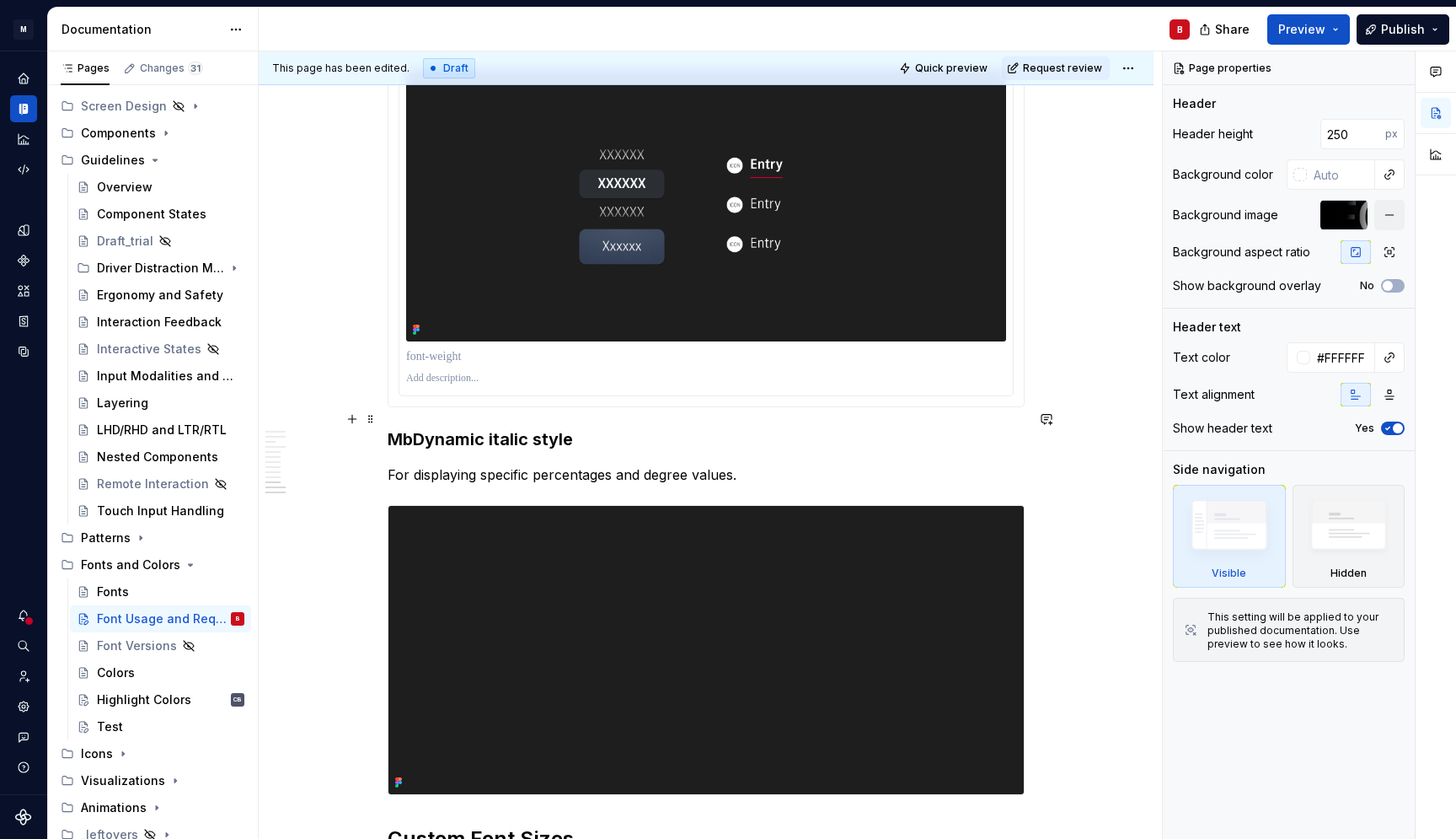
scroll to position [4742, 0]
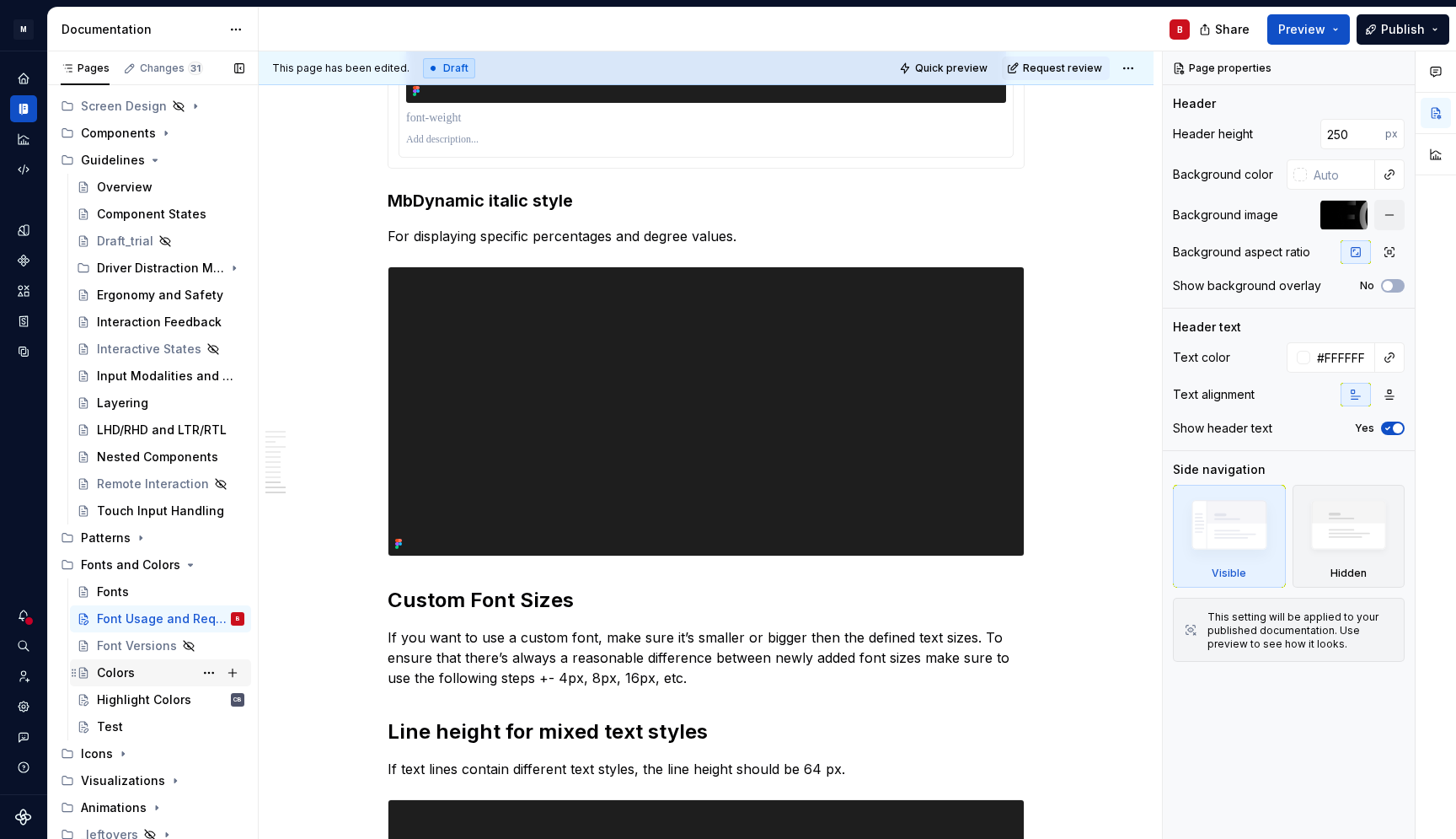
click at [114, 678] on div "Colors" at bounding box center [116, 672] width 38 height 17
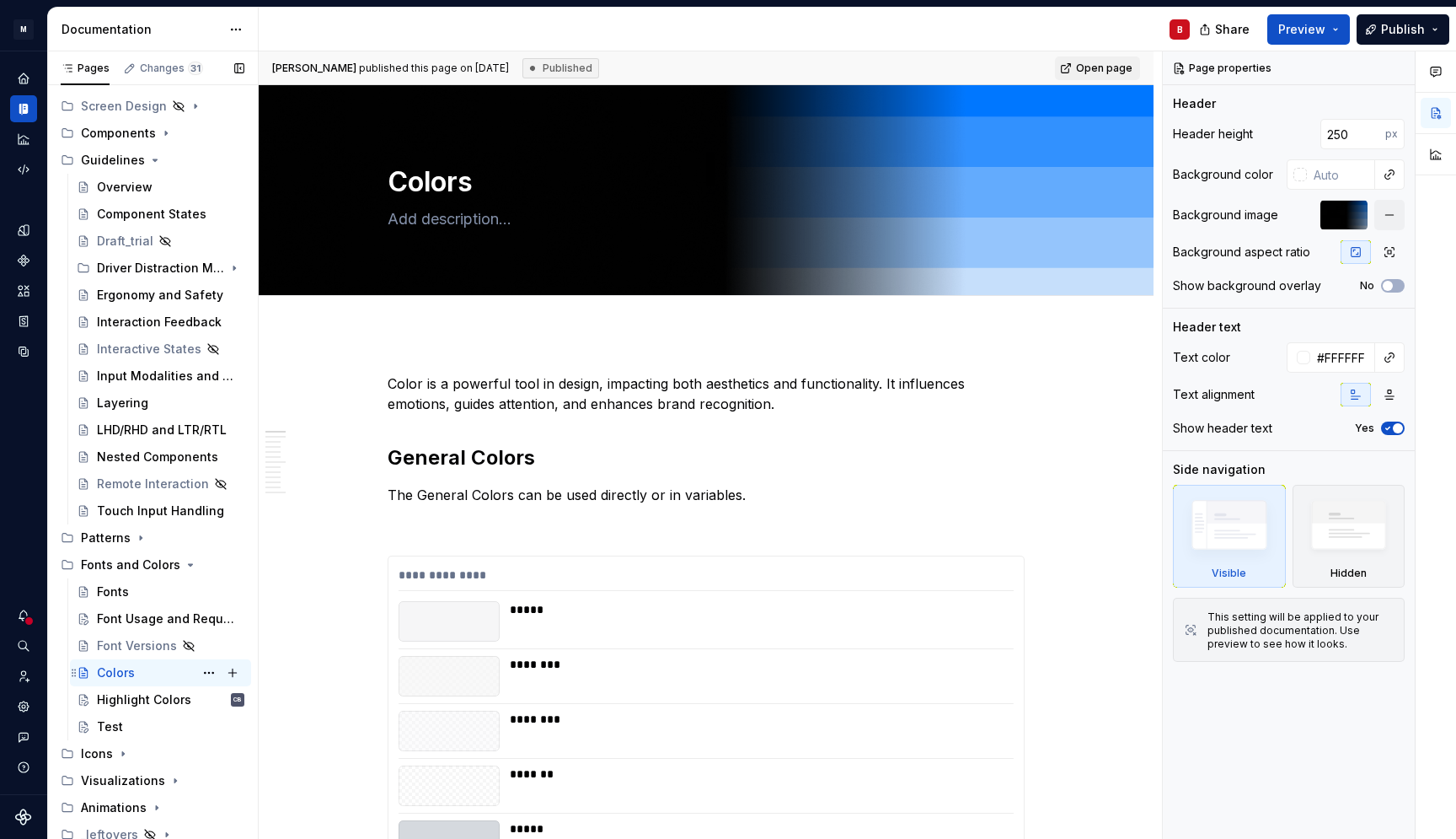
drag, startPoint x: 125, startPoint y: 705, endPoint x: 206, endPoint y: 673, distance: 87.1
click at [125, 704] on div "Highlight Colors" at bounding box center [144, 699] width 94 height 17
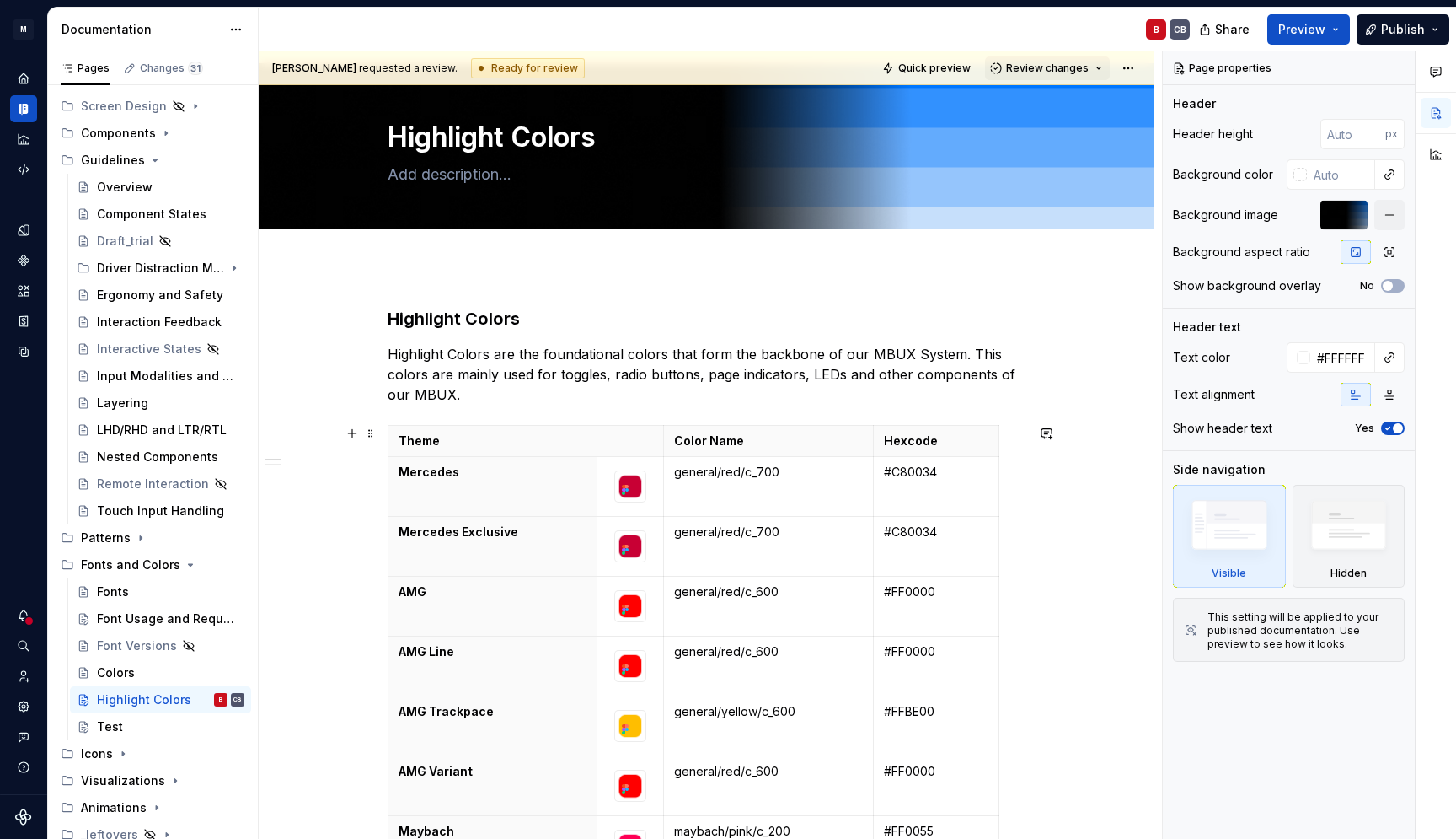
scroll to position [126, 0]
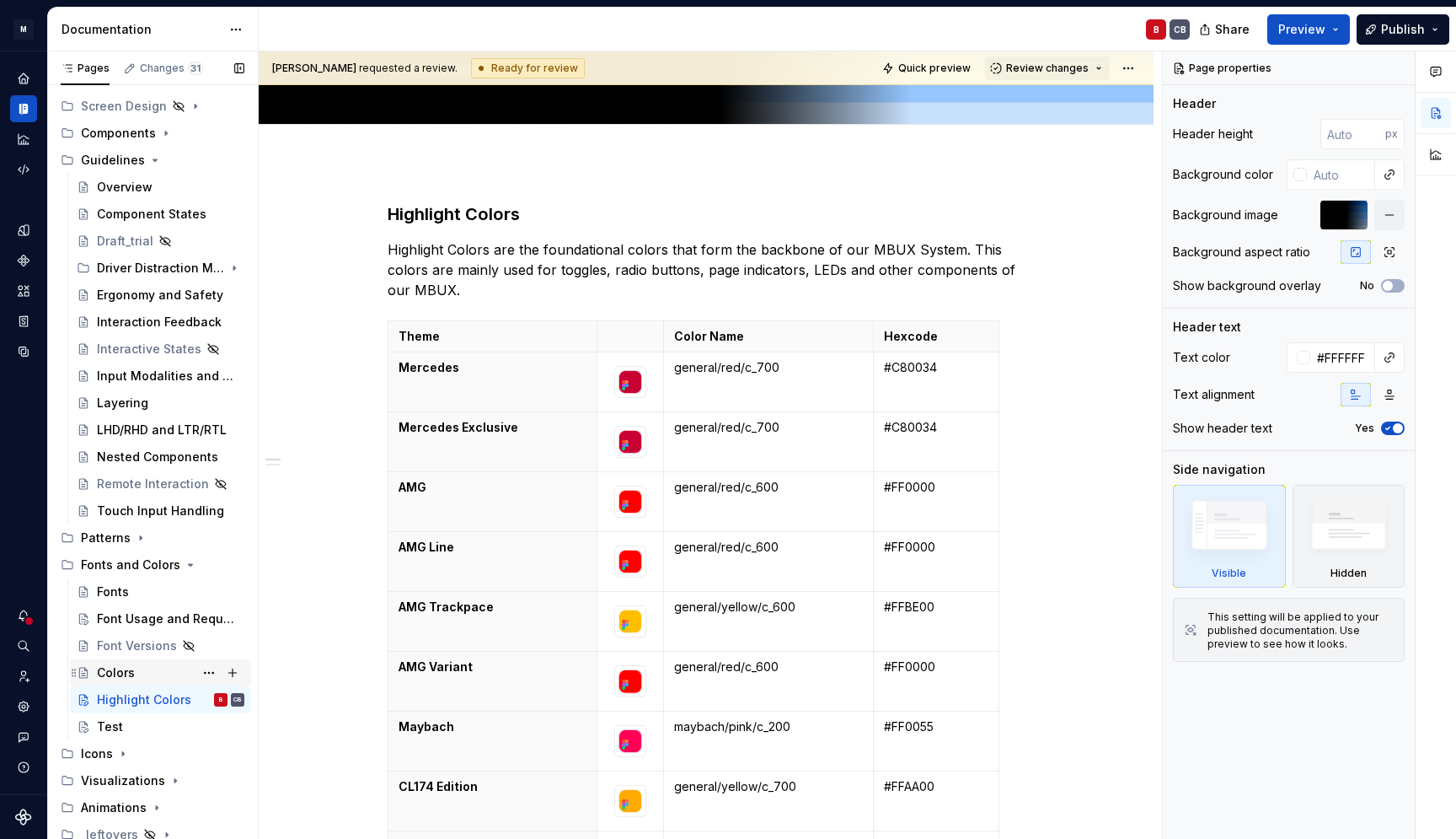
click at [138, 673] on div "Colors" at bounding box center [171, 673] width 147 height 24
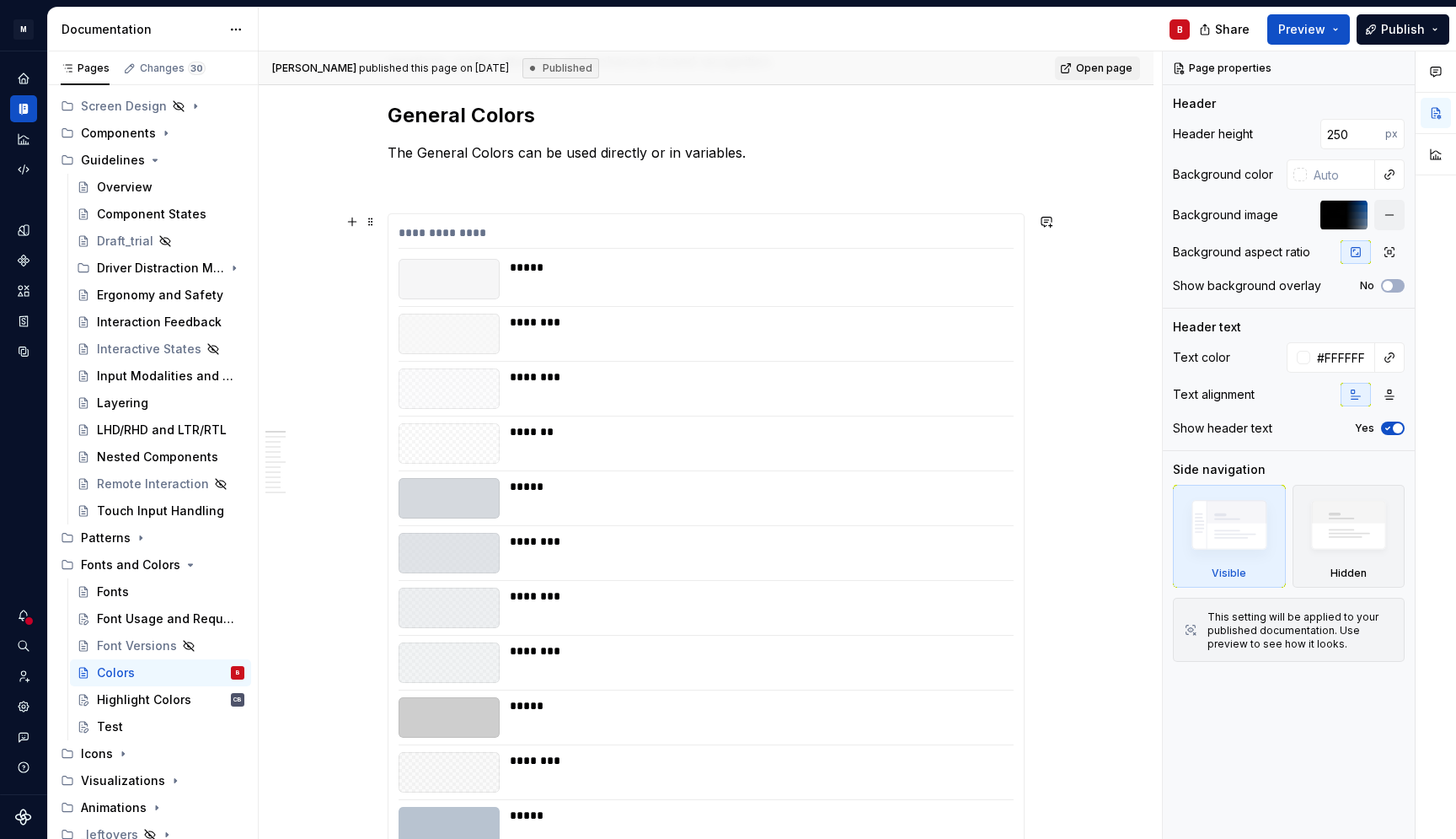
scroll to position [367, 0]
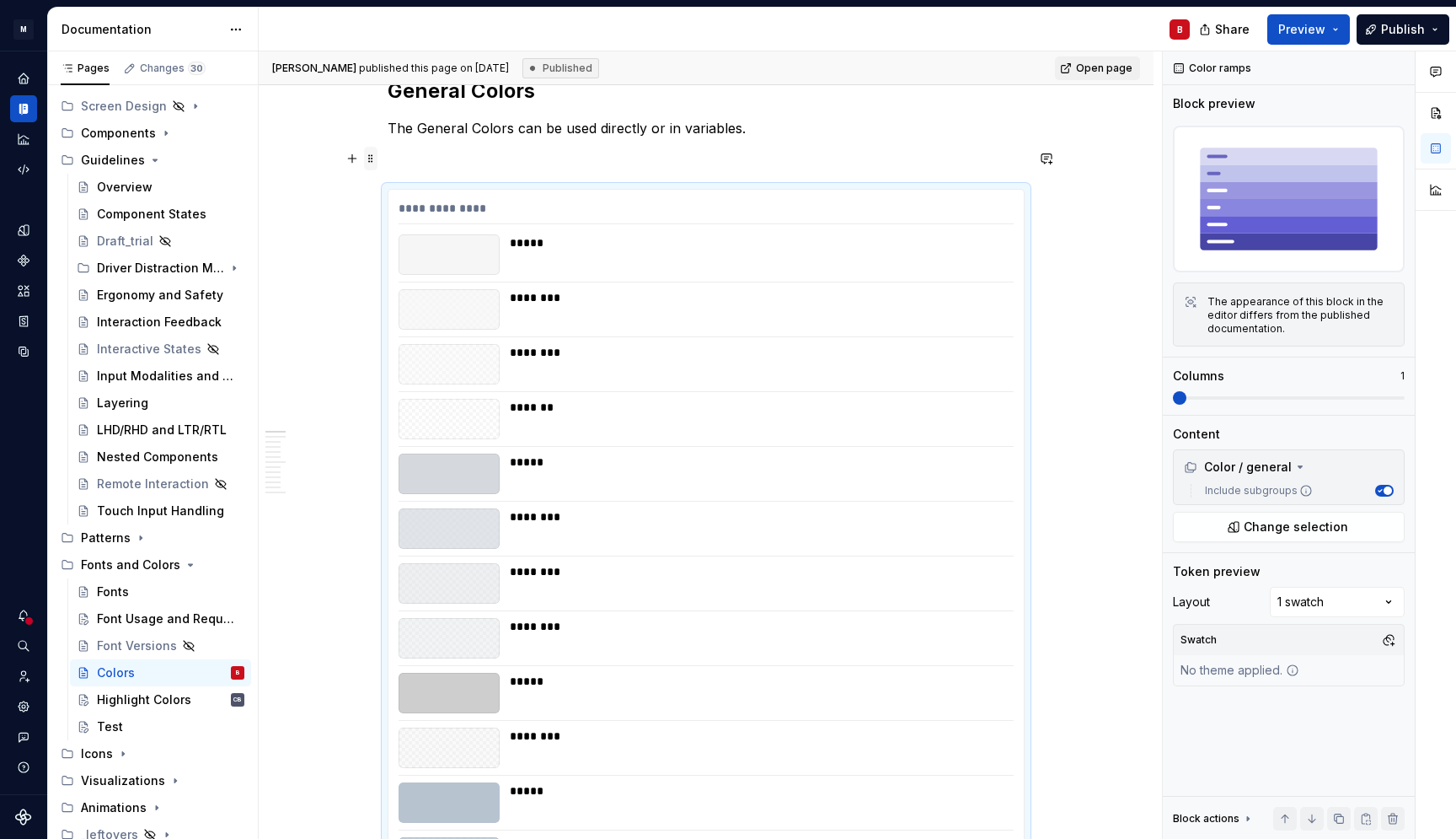
drag, startPoint x: 394, startPoint y: 160, endPoint x: 377, endPoint y: 160, distance: 17.0
click at [394, 158] on p at bounding box center [706, 158] width 637 height 20
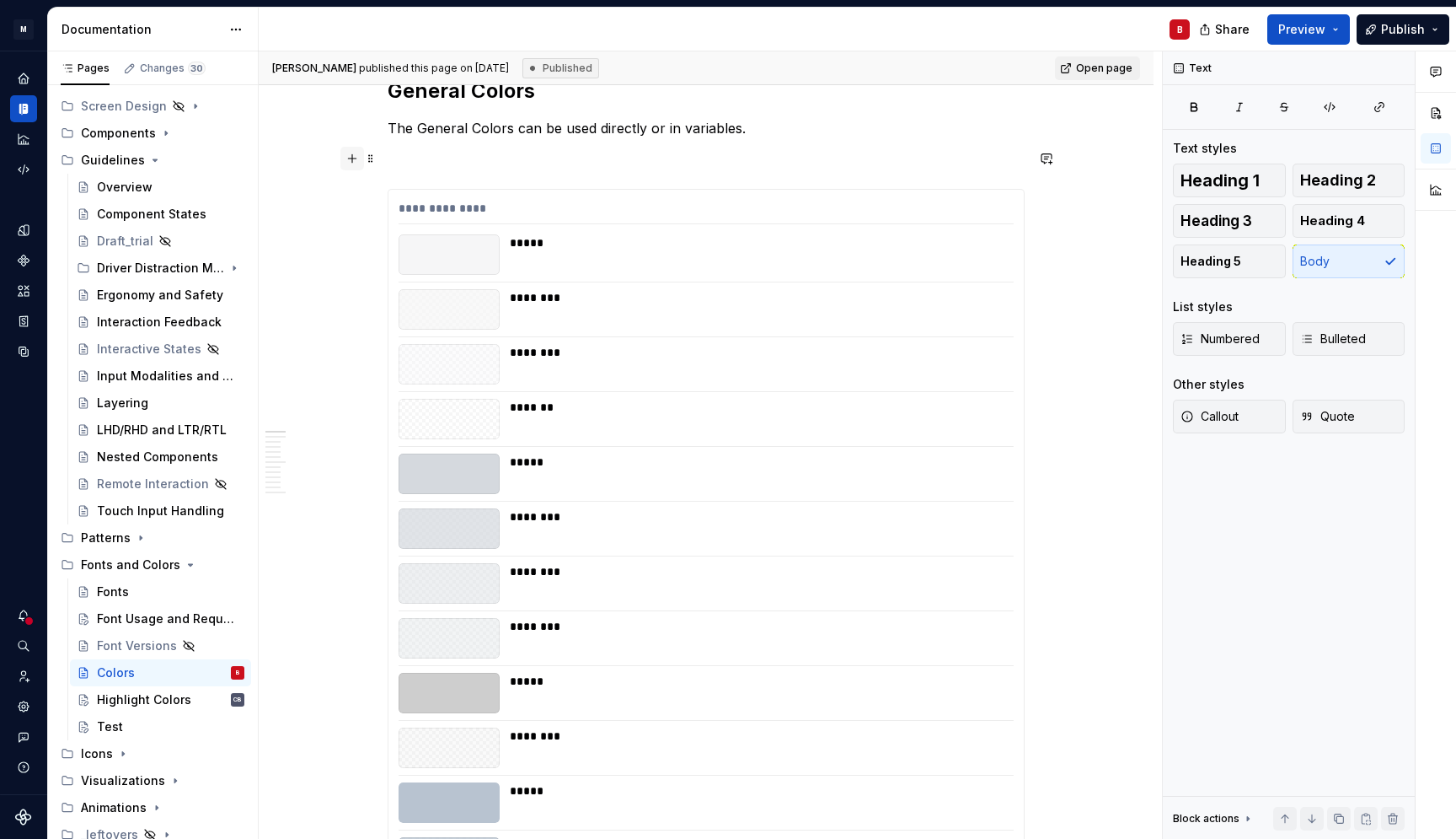
click at [355, 159] on button "button" at bounding box center [353, 159] width 24 height 24
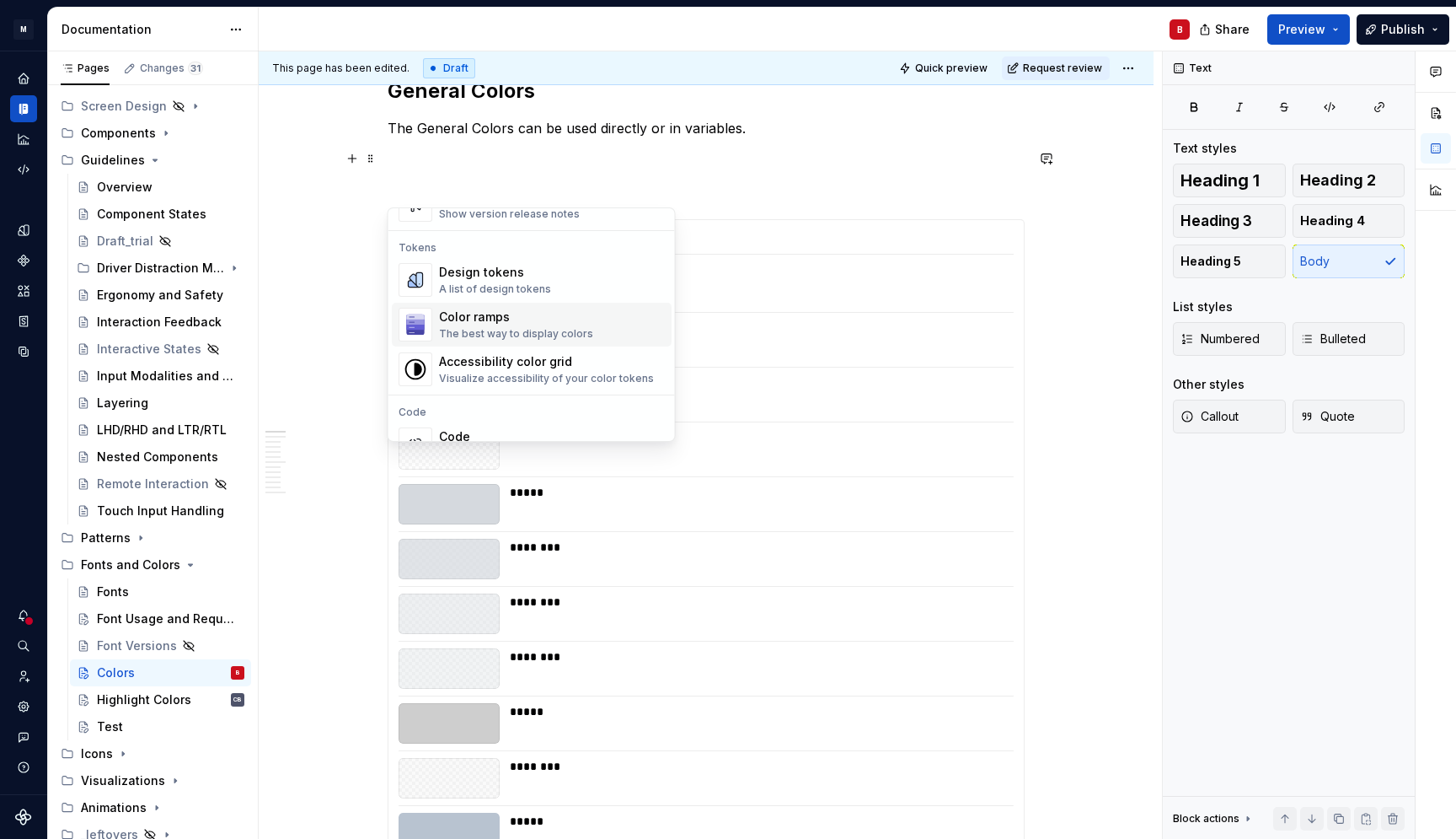
scroll to position [1201, 0]
click at [475, 326] on div "Color ramps The best way to display colors" at bounding box center [516, 324] width 154 height 32
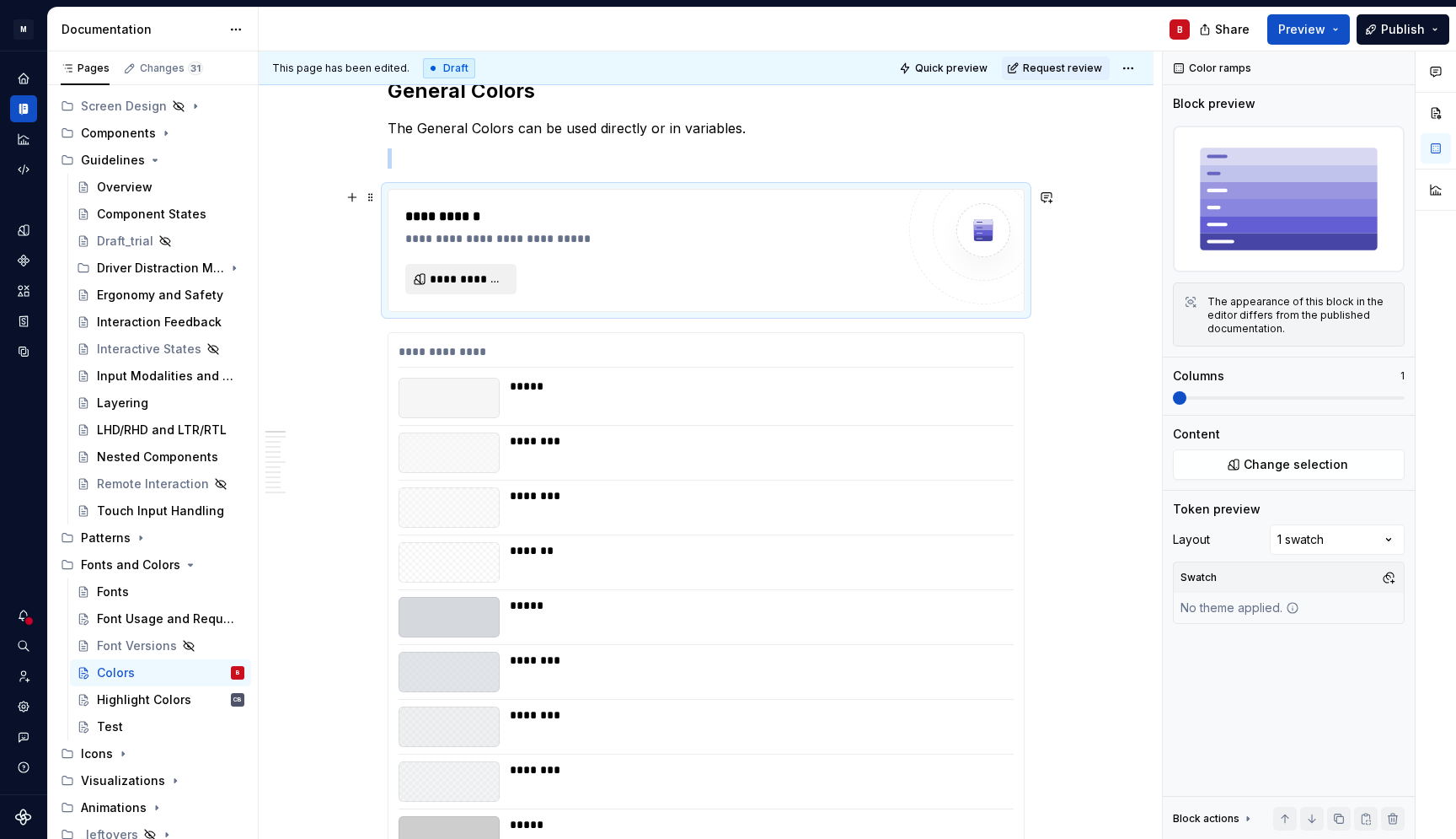
click at [470, 279] on span "**********" at bounding box center [467, 278] width 76 height 17
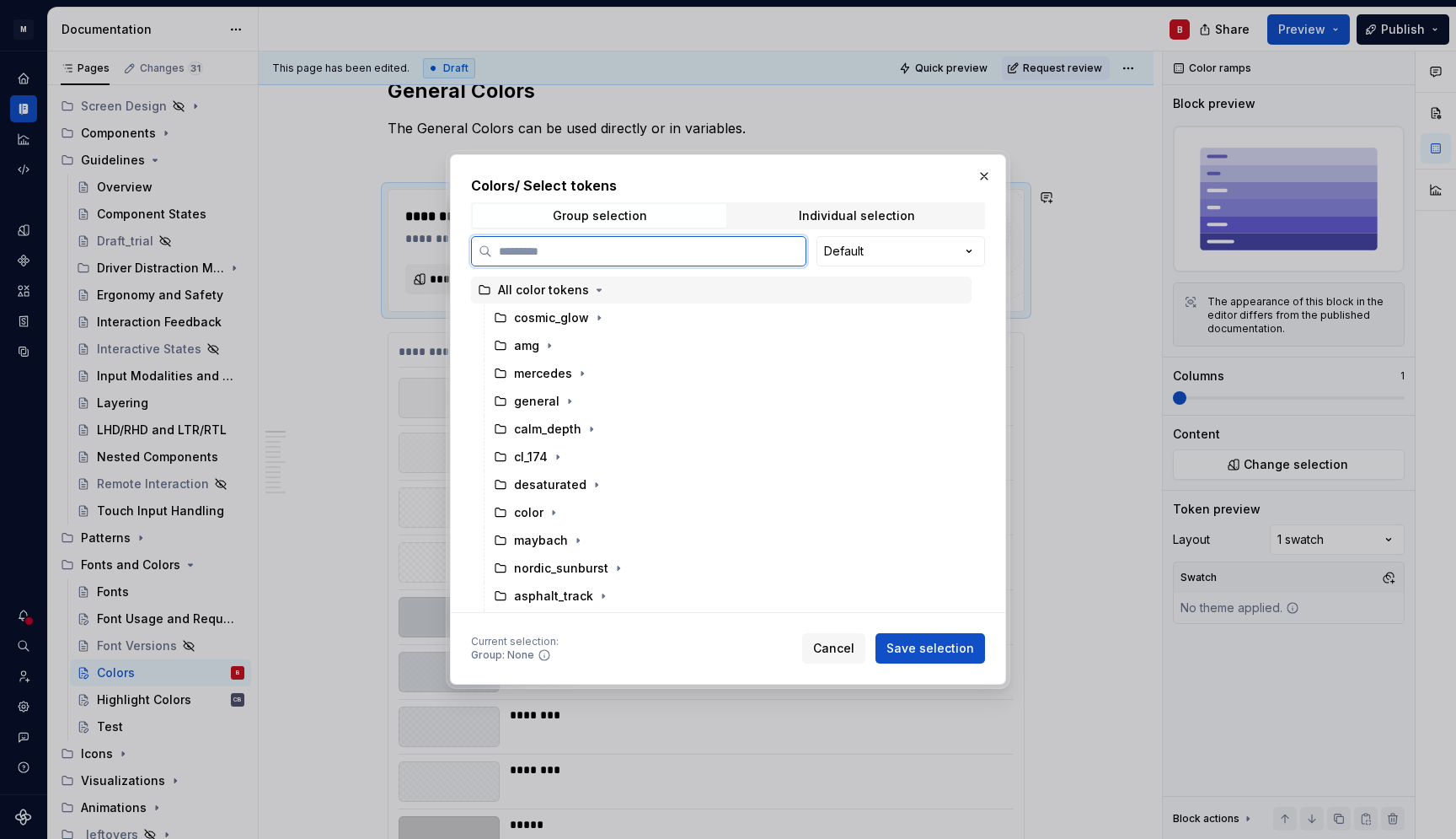
scroll to position [367, 0]
click at [853, 208] on span "Individual selection" at bounding box center [856, 216] width 253 height 24
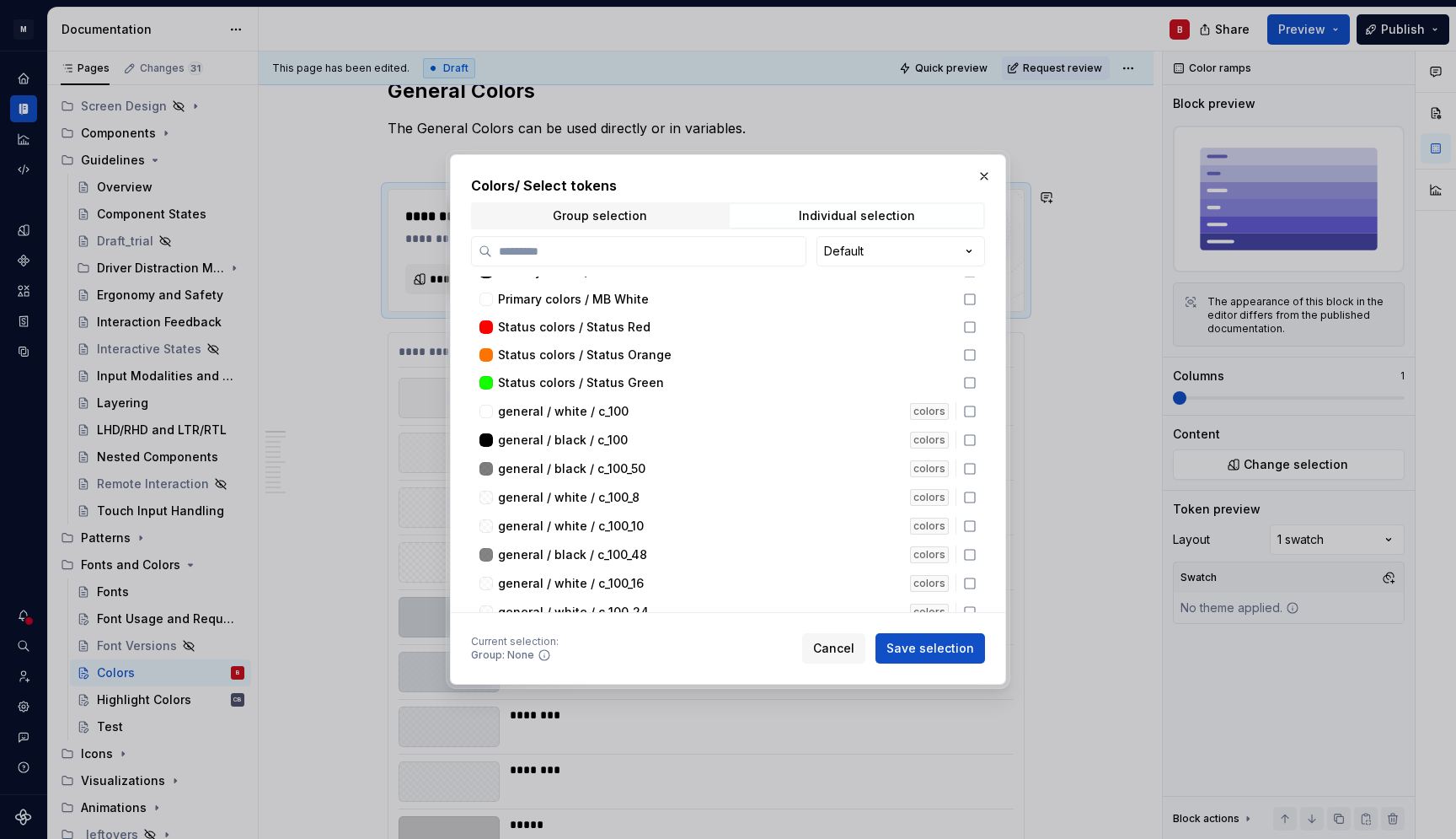
scroll to position [88, 0]
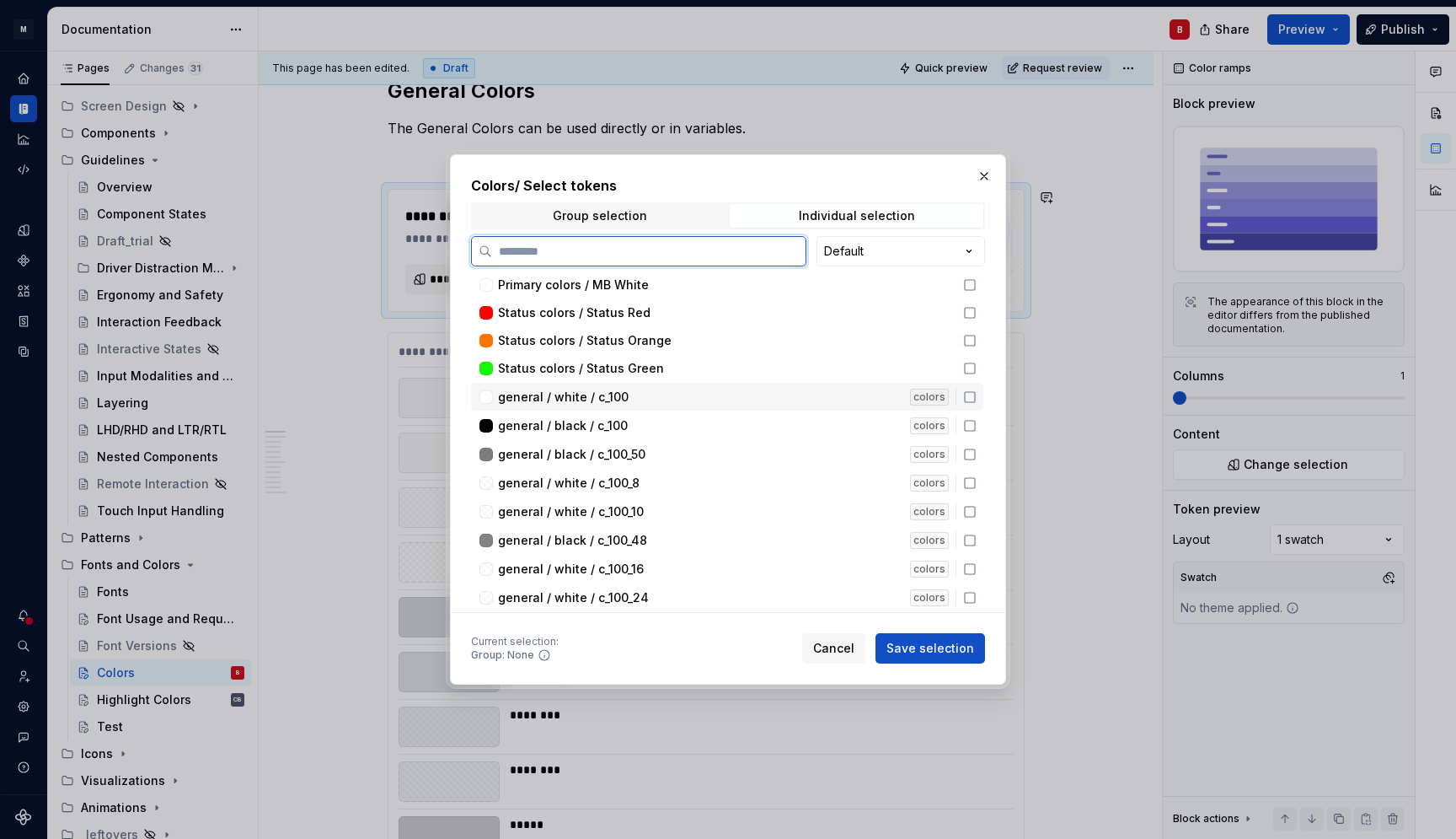
click at [970, 397] on icon at bounding box center [970, 398] width 14 height 14
click at [844, 648] on span "Cancel" at bounding box center [834, 648] width 42 height 17
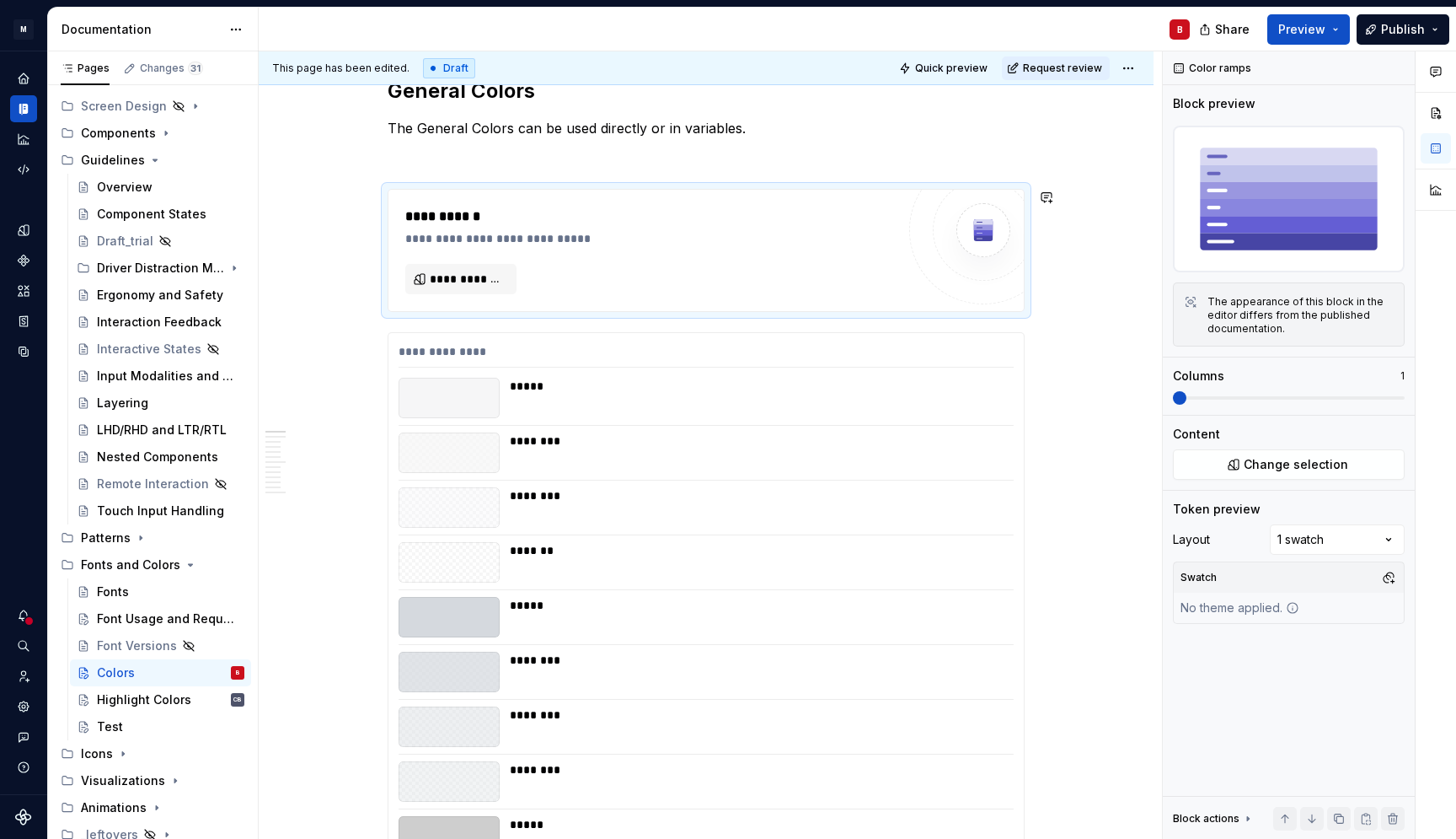
scroll to position [367, 0]
click at [369, 194] on span at bounding box center [371, 198] width 14 height 24
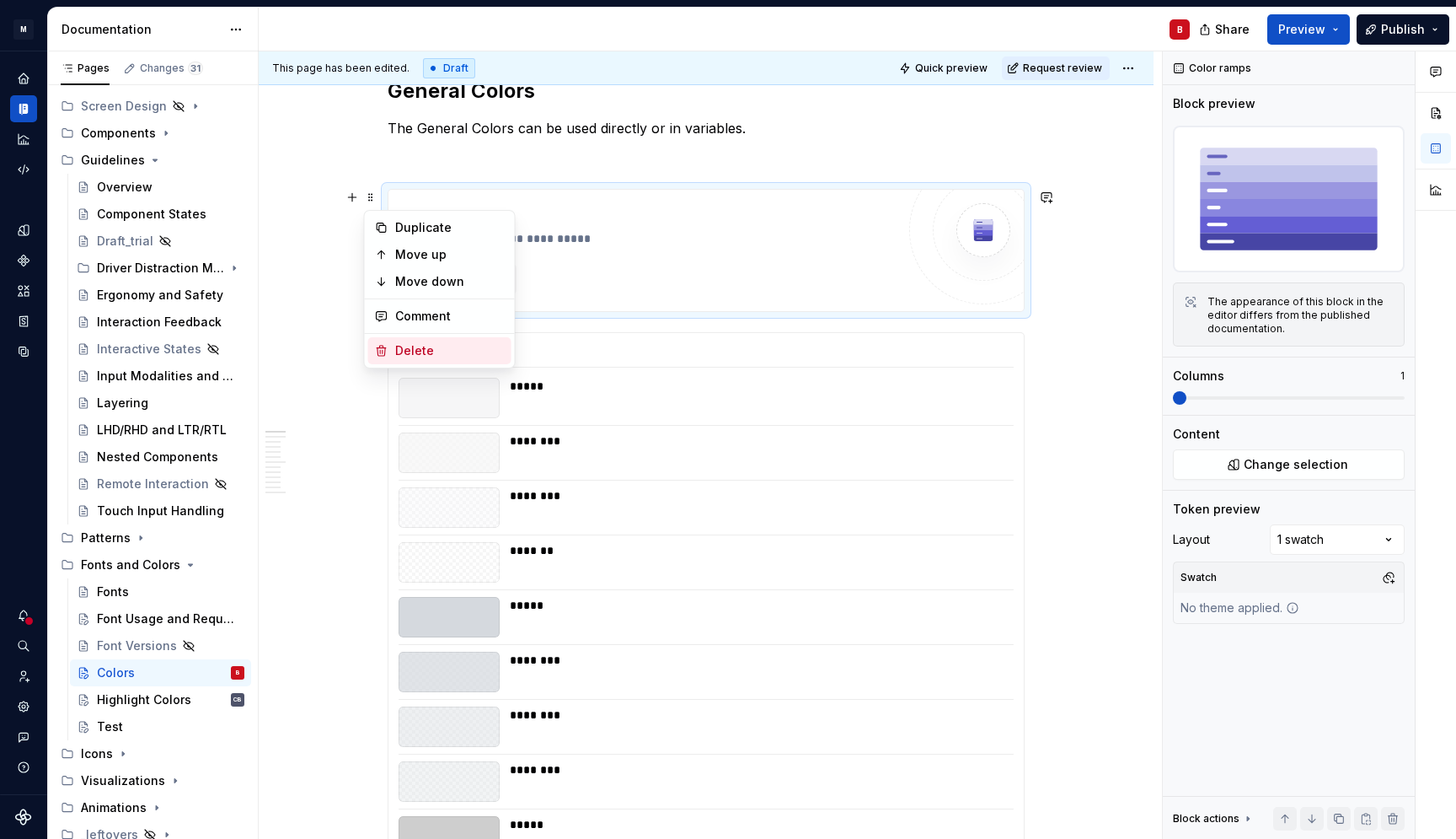
click at [431, 349] on div "Delete" at bounding box center [450, 350] width 109 height 17
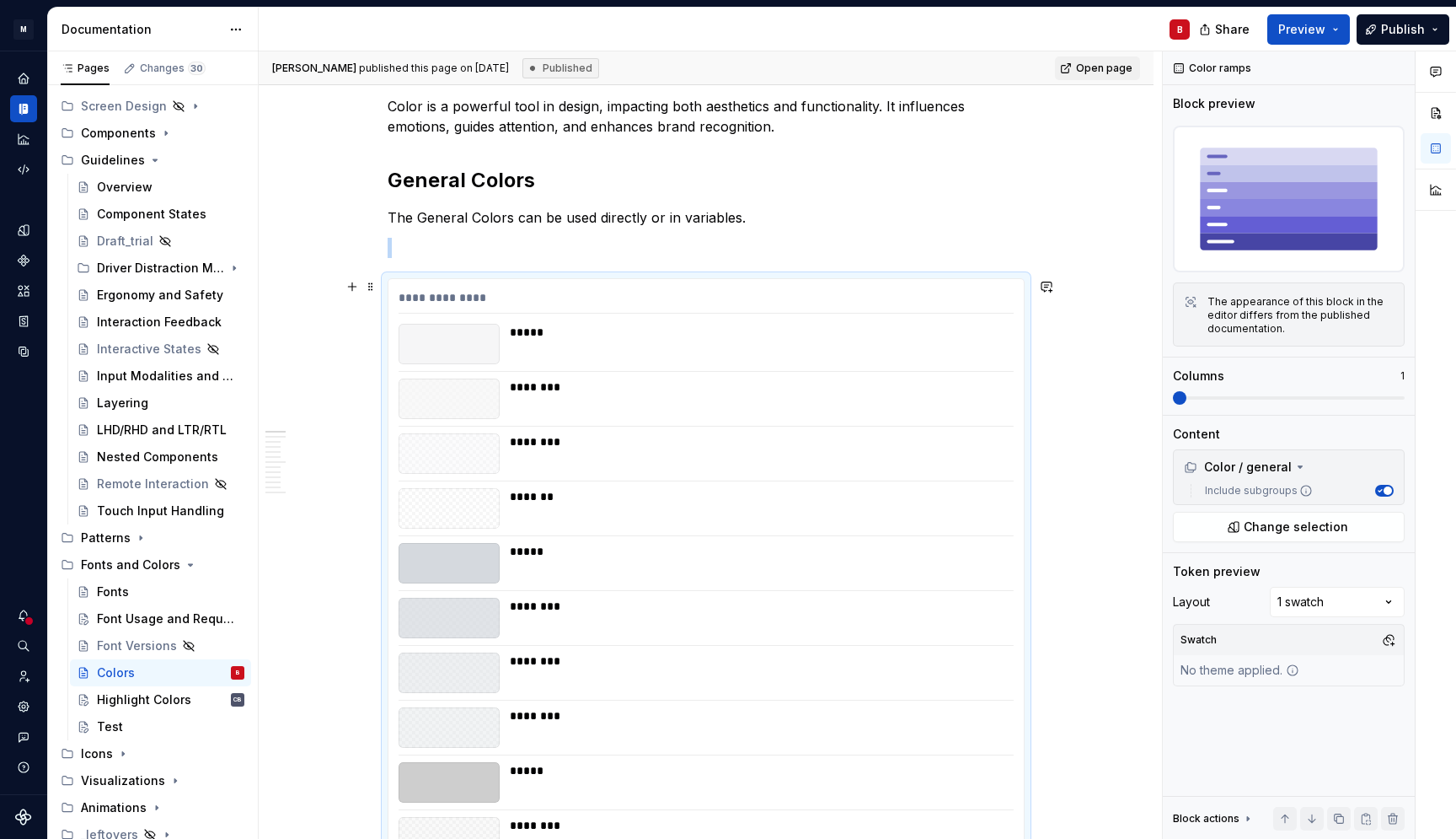
scroll to position [276, 0]
click at [159, 704] on div "Highlight Colors" at bounding box center [144, 699] width 94 height 17
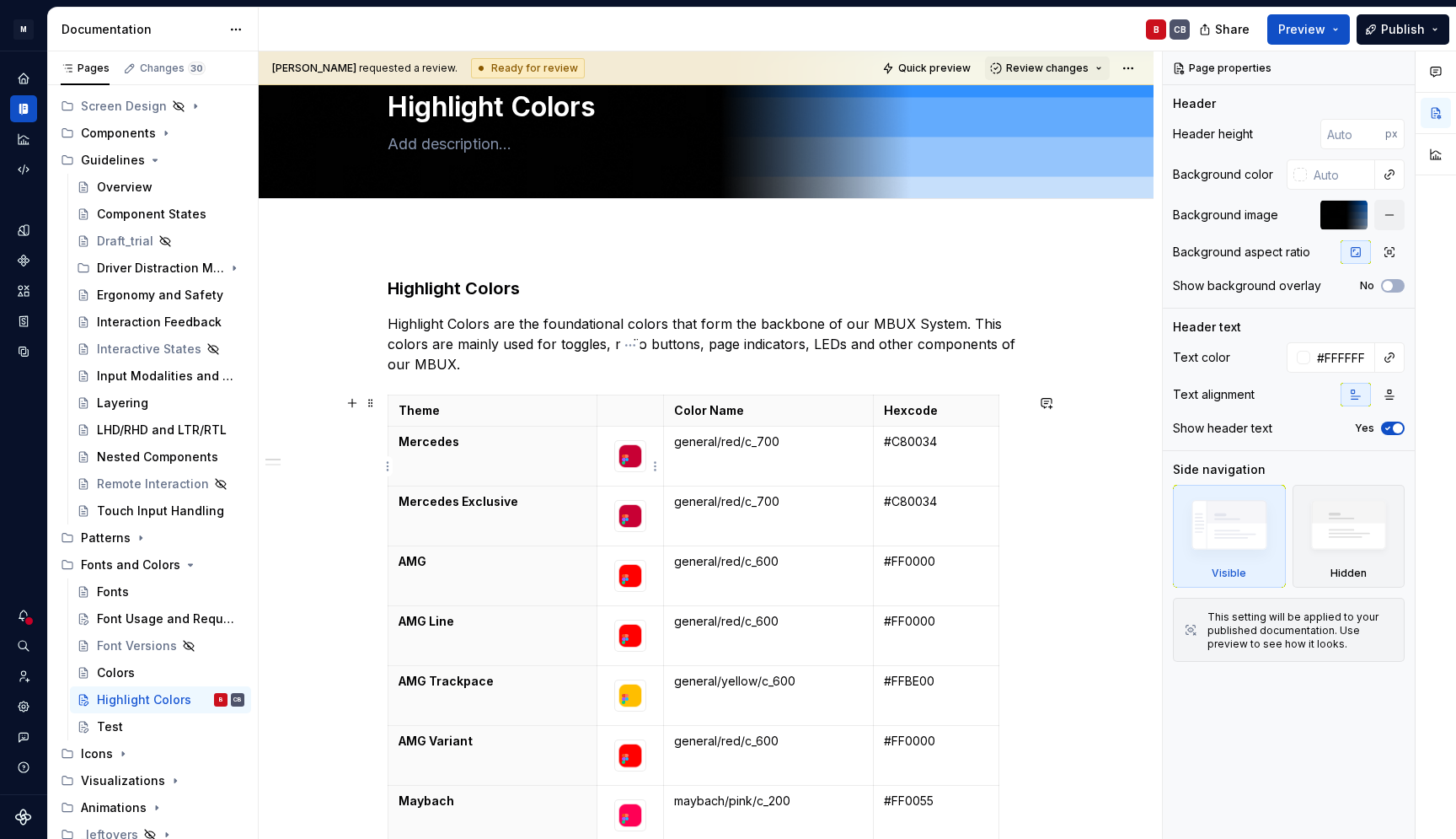
scroll to position [113, 0]
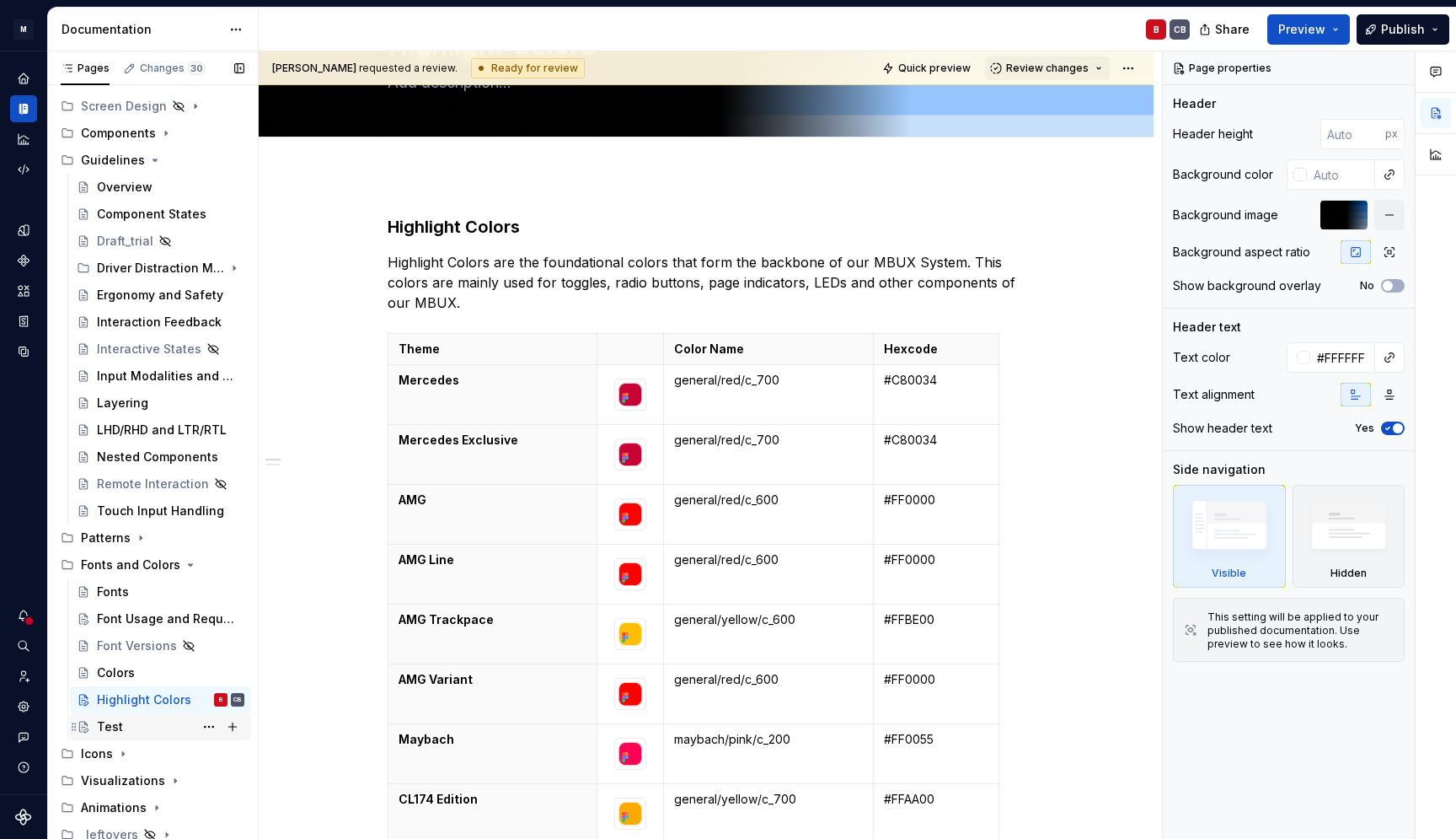
click at [113, 727] on div "Test" at bounding box center [110, 726] width 26 height 17
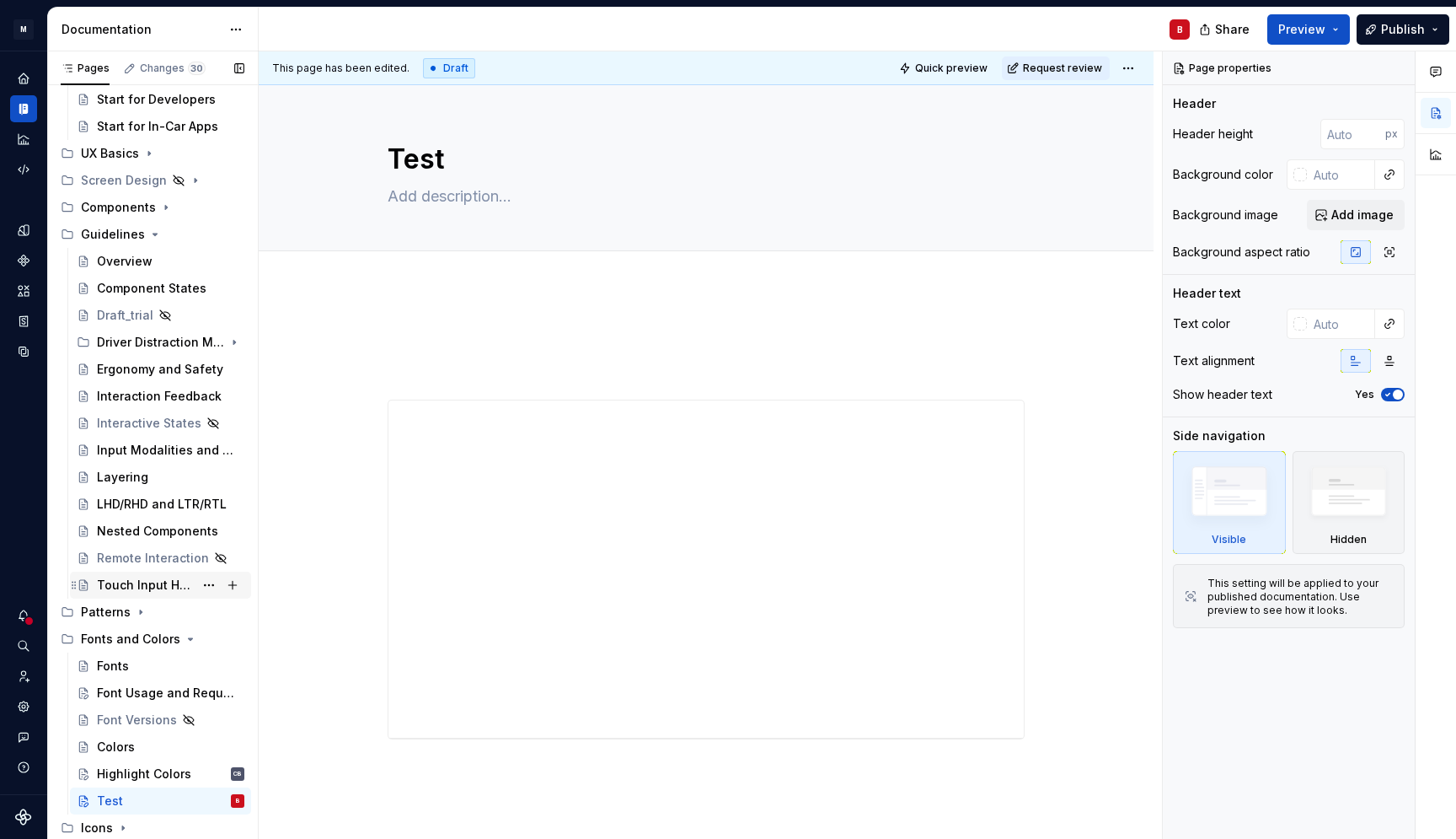
scroll to position [202, 0]
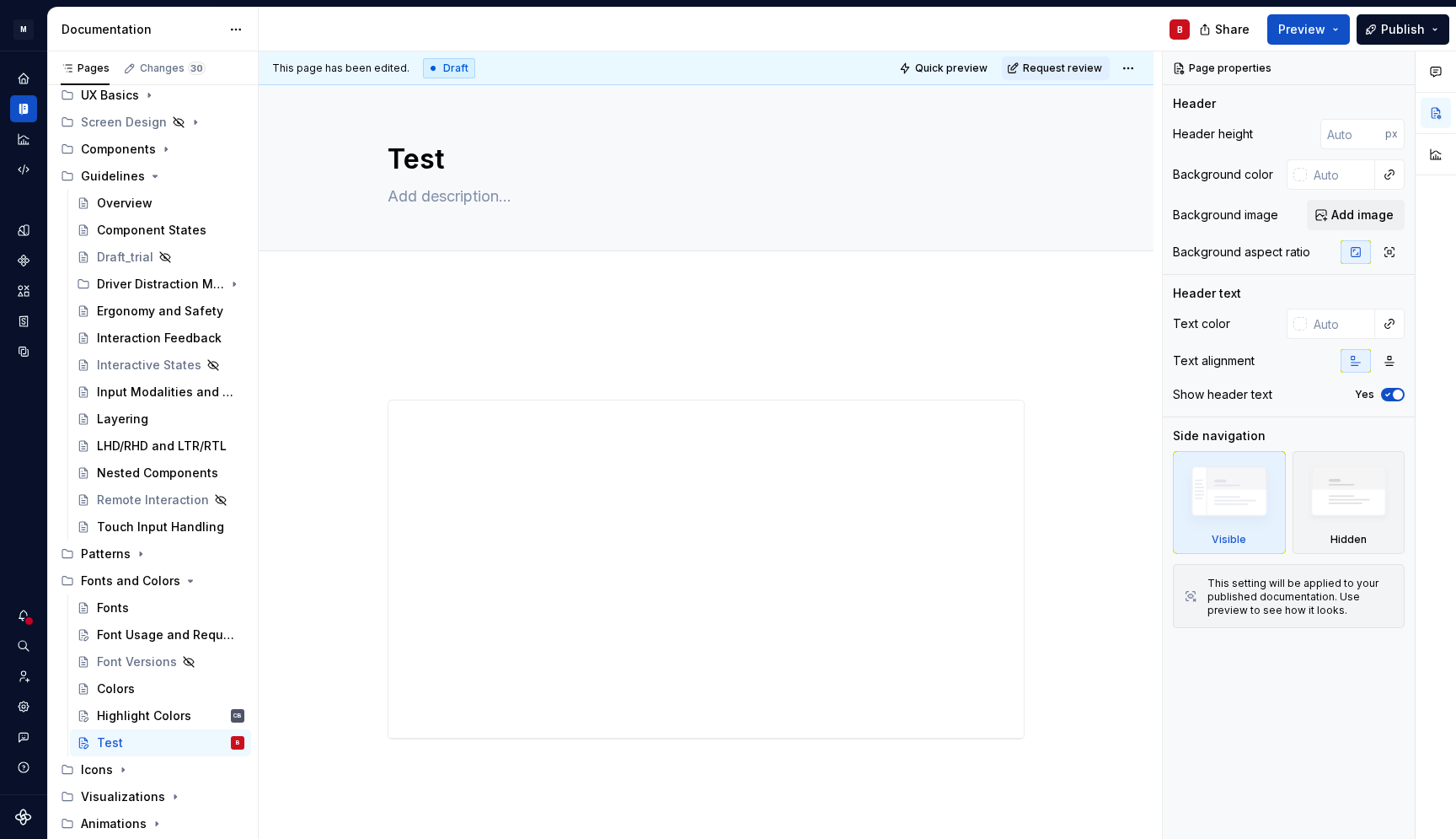
type textarea "*"
